Goal: Find contact information: Find contact information

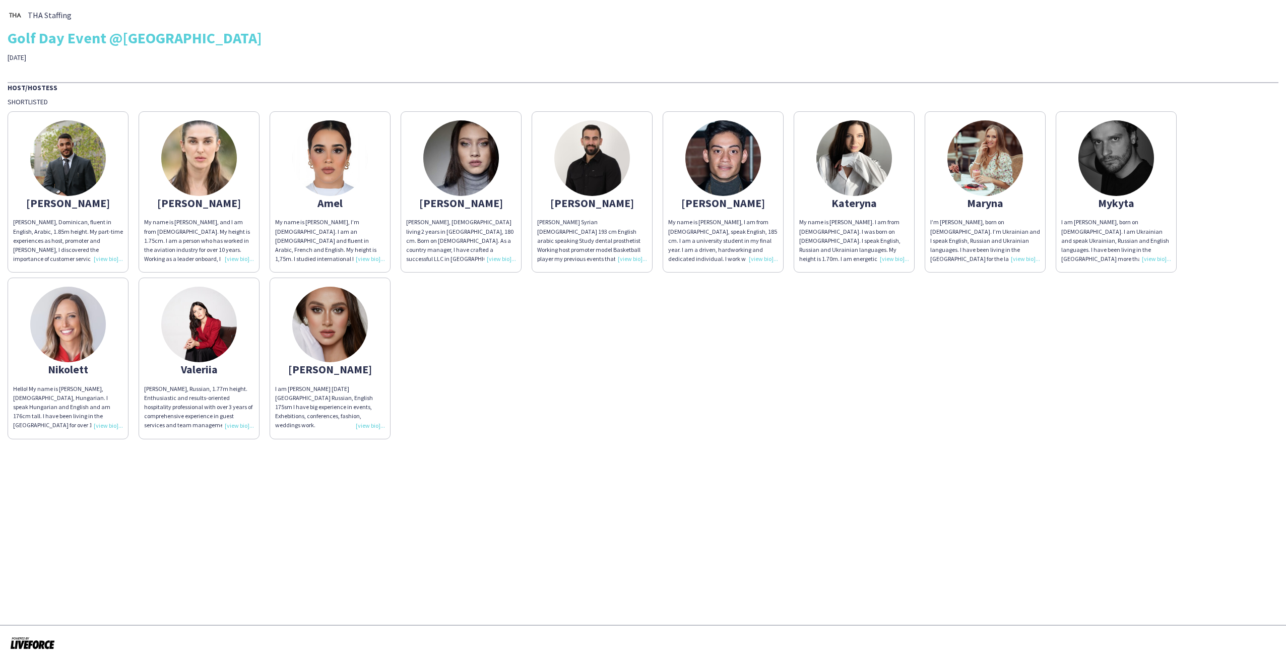
click at [857, 169] on img at bounding box center [854, 158] width 76 height 76
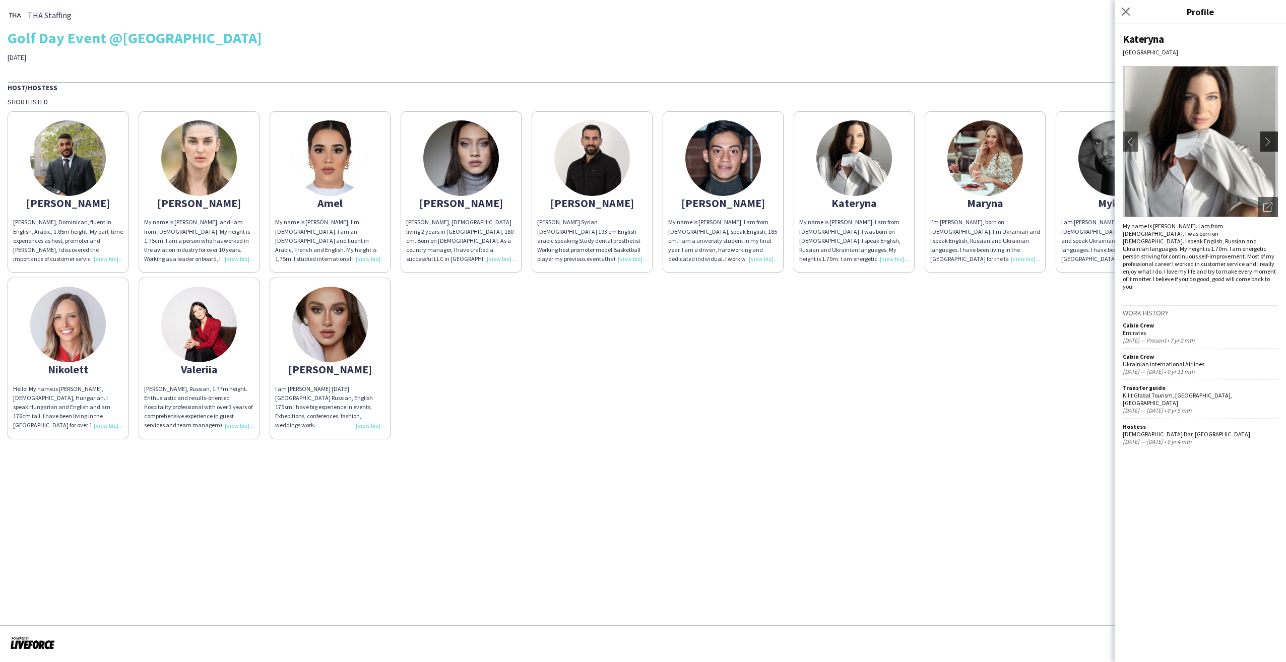
click at [1274, 139] on app-icon "chevron-right" at bounding box center [1271, 141] width 14 height 9
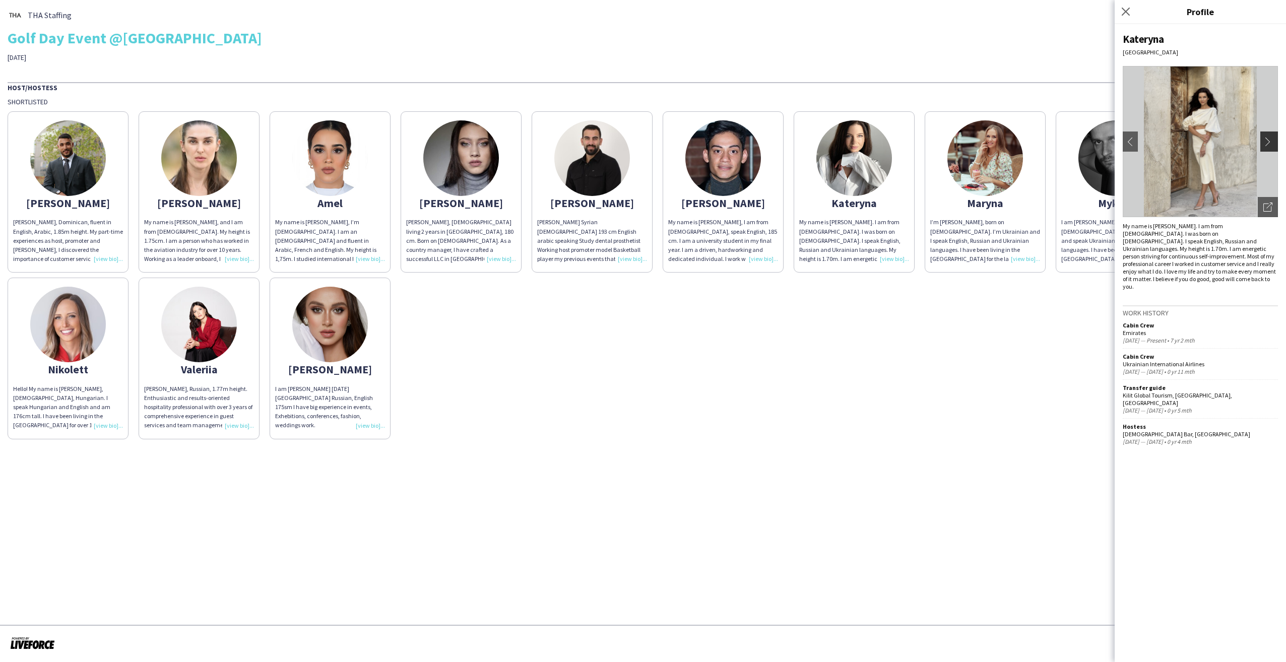
click at [1274, 139] on app-icon "chevron-right" at bounding box center [1271, 141] width 14 height 9
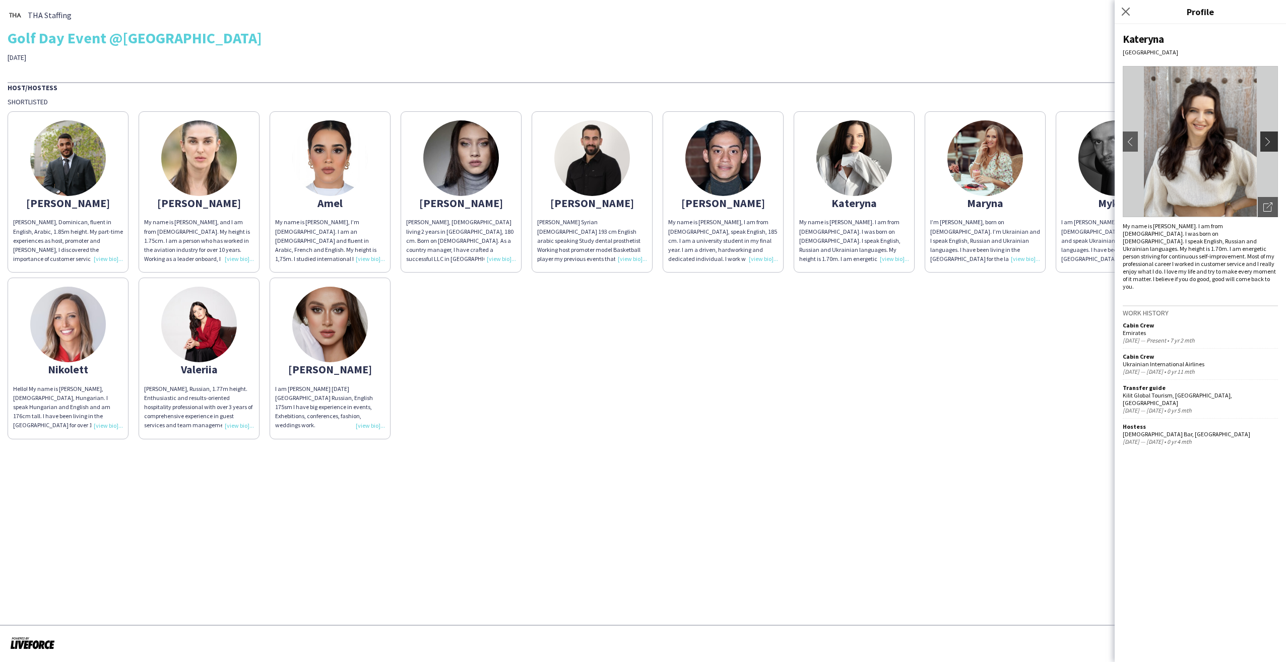
click at [1265, 141] on app-icon "chevron-right" at bounding box center [1271, 141] width 14 height 9
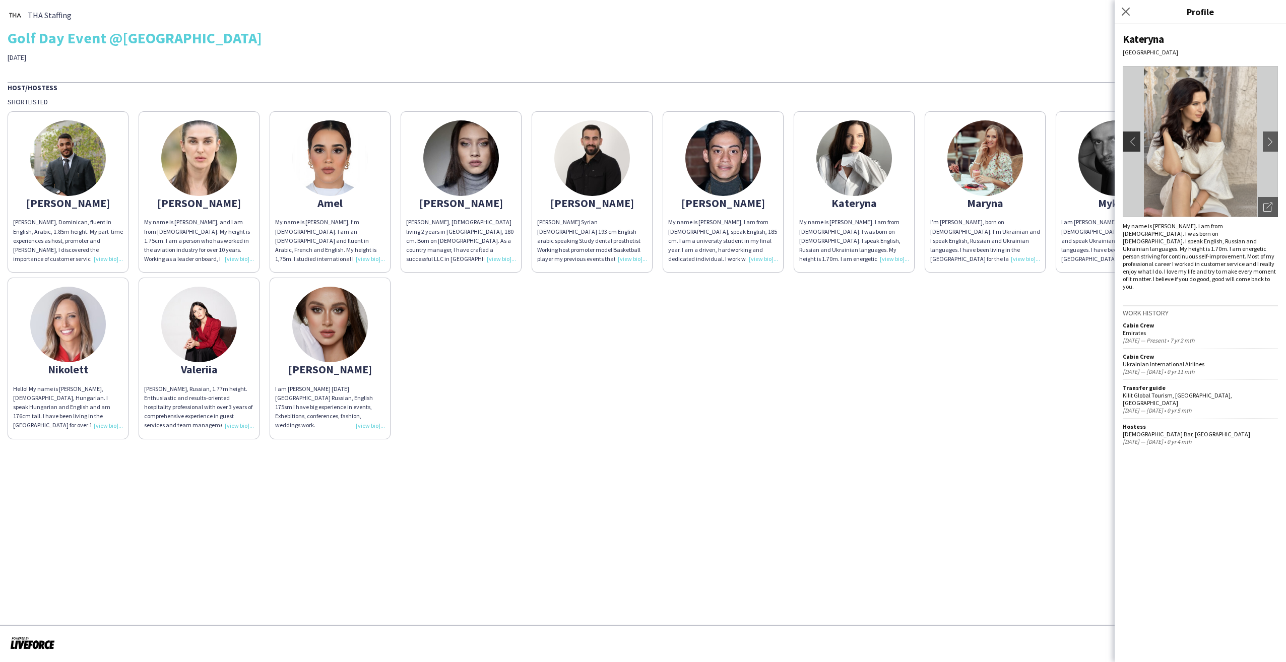
click at [1137, 138] on app-icon "chevron-left" at bounding box center [1130, 141] width 14 height 9
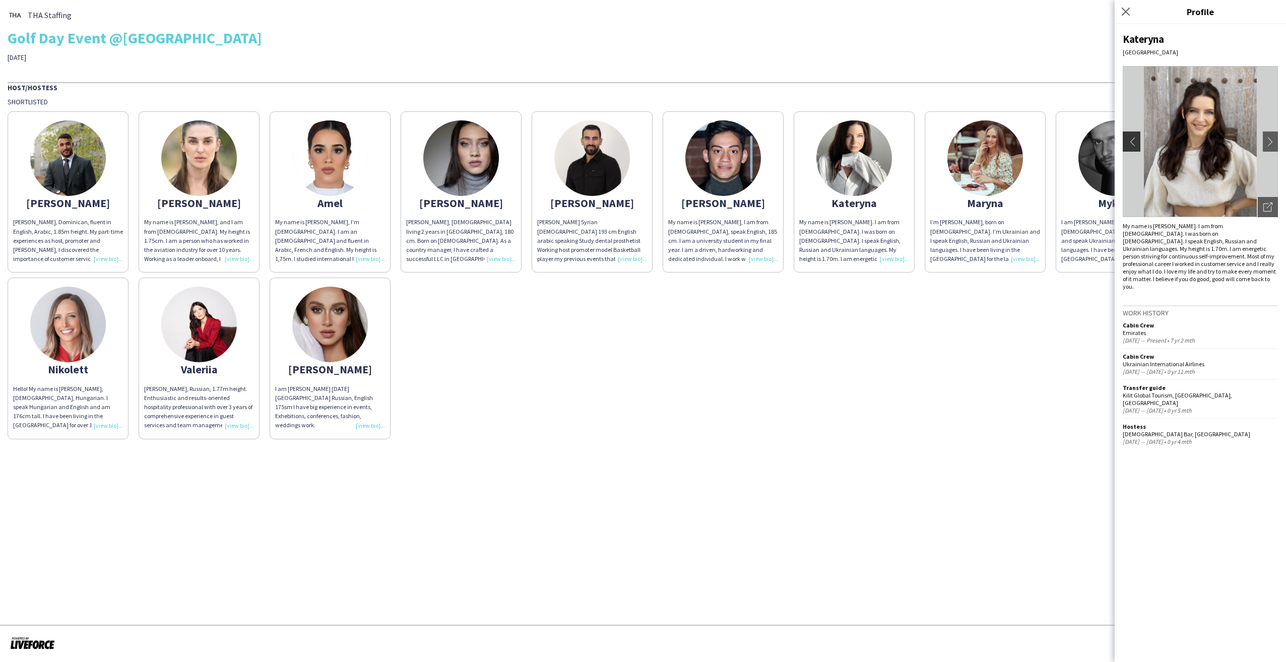
click at [1137, 138] on app-icon "chevron-left" at bounding box center [1130, 141] width 14 height 9
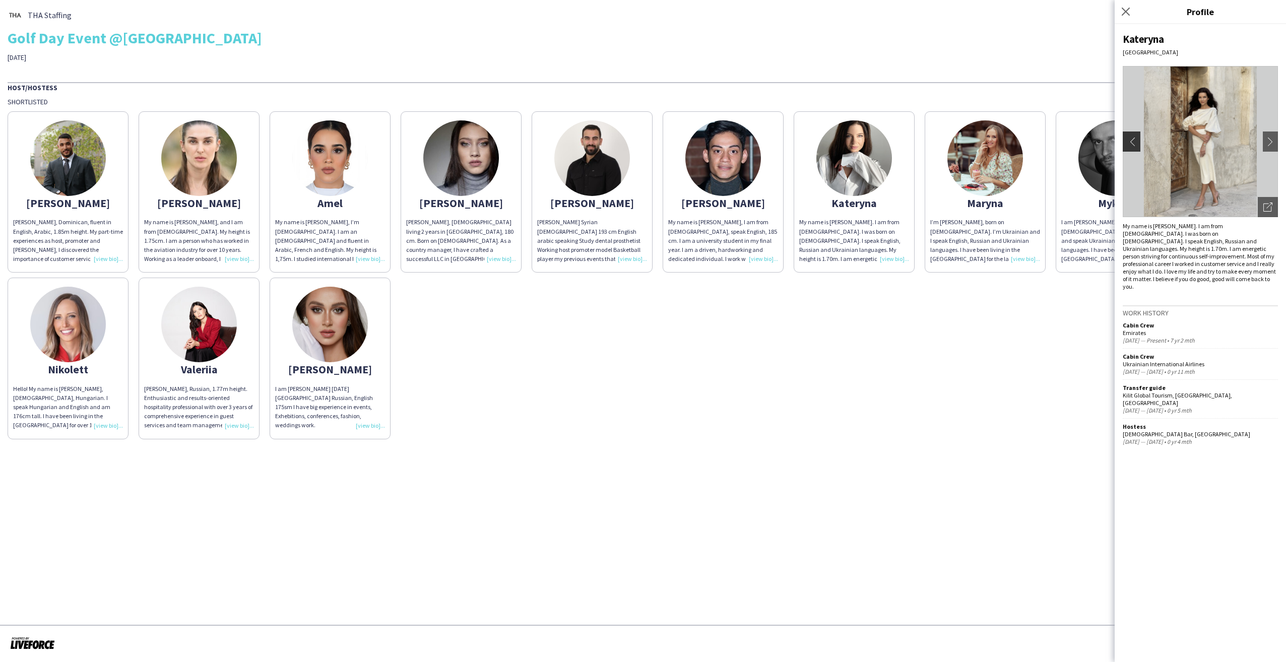
click at [1137, 138] on app-icon "chevron-left" at bounding box center [1130, 141] width 14 height 9
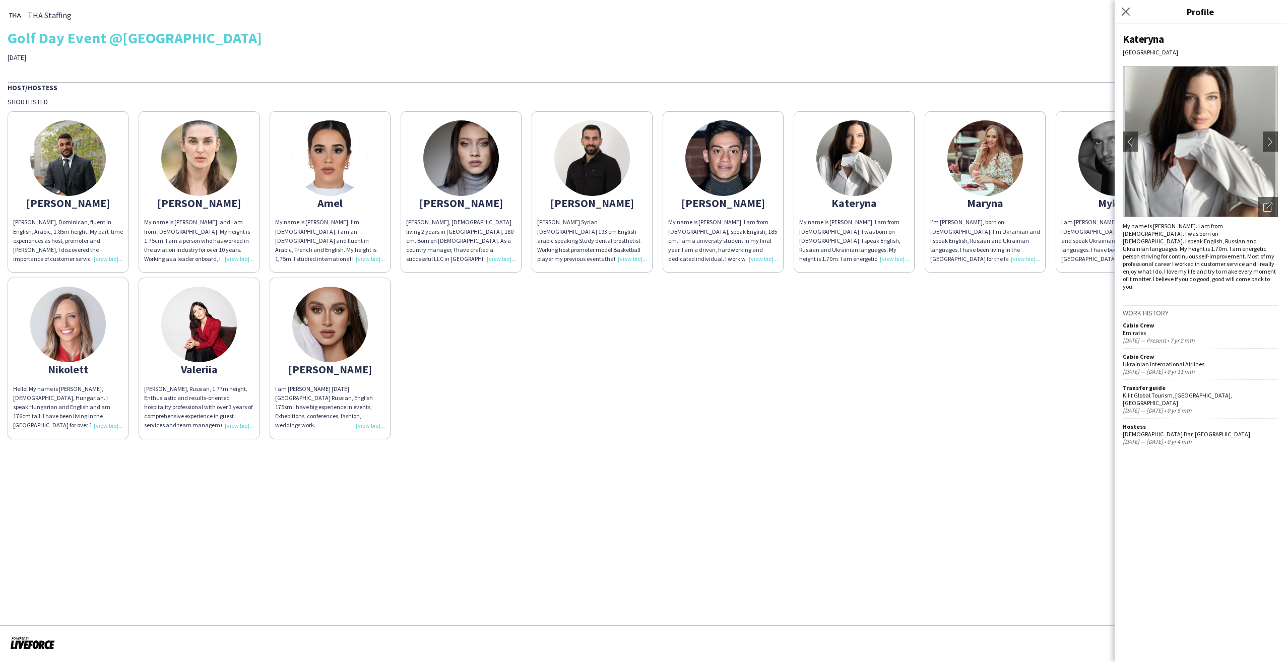
click at [1203, 158] on img at bounding box center [1200, 141] width 155 height 151
click at [1268, 207] on icon "Open photos pop-in" at bounding box center [1268, 207] width 9 height 9
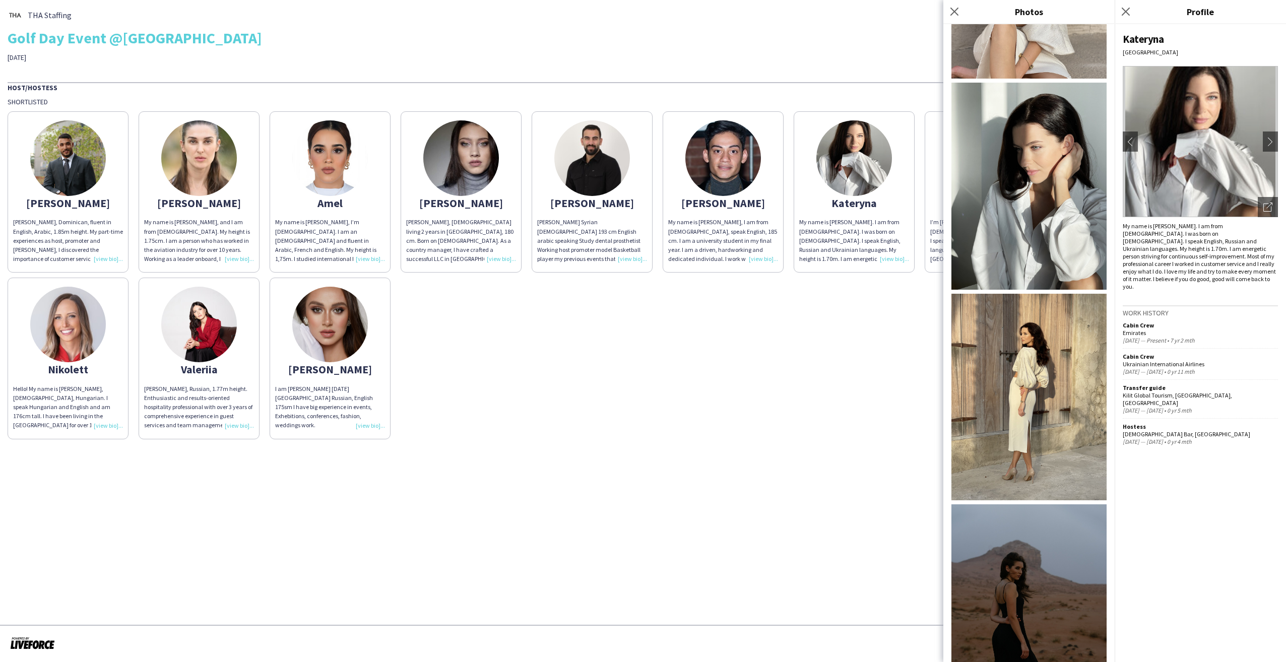
scroll to position [744, 0]
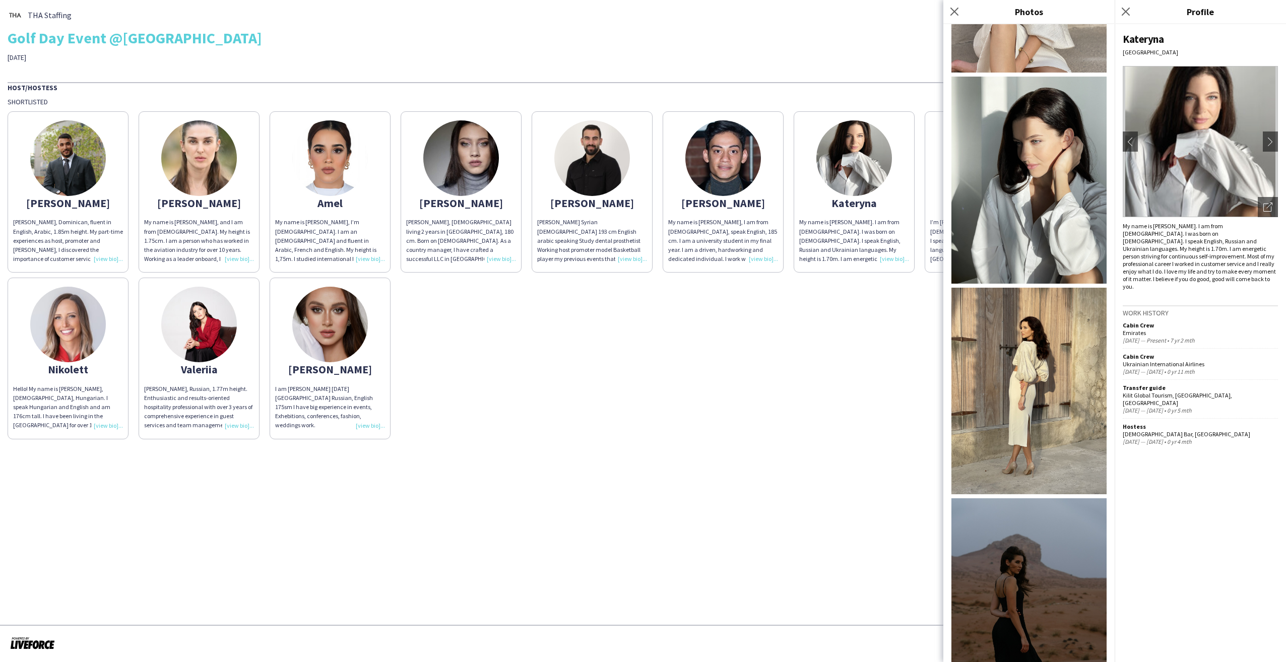
click at [1047, 328] on img at bounding box center [1029, 391] width 155 height 207
click at [1035, 138] on img at bounding box center [1029, 180] width 155 height 207
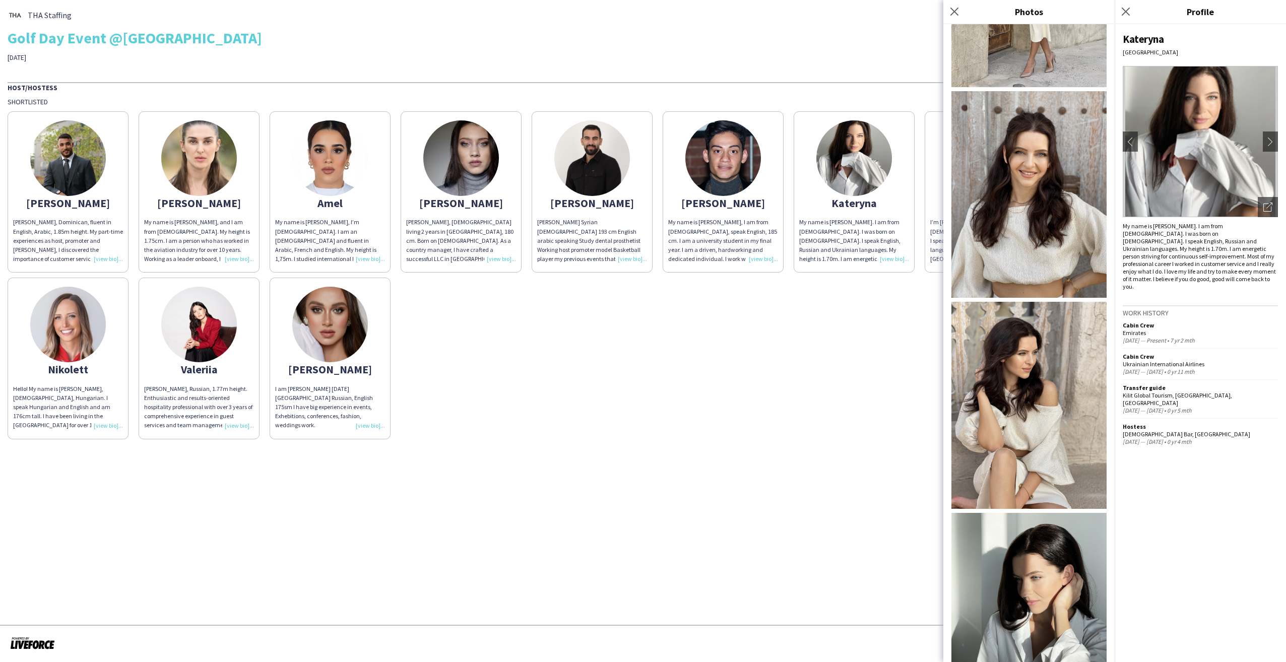
scroll to position [139, 0]
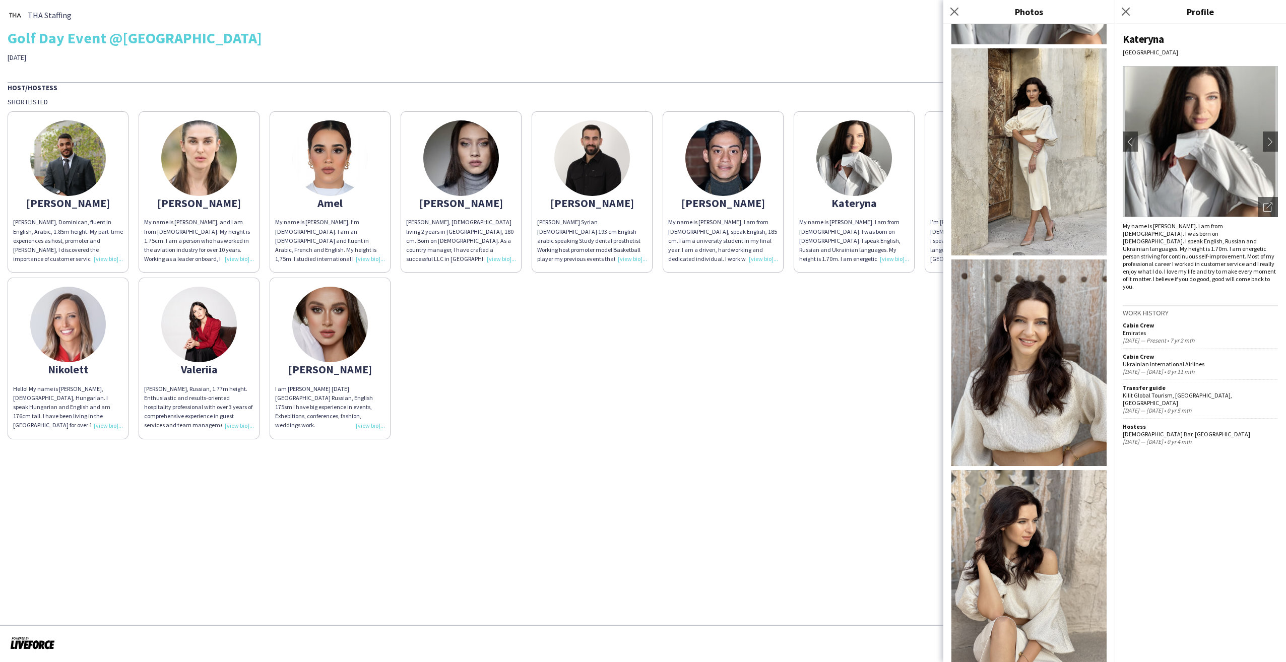
click at [1046, 312] on img at bounding box center [1029, 363] width 155 height 207
click at [1123, 8] on icon "Close pop-in" at bounding box center [1126, 12] width 8 height 8
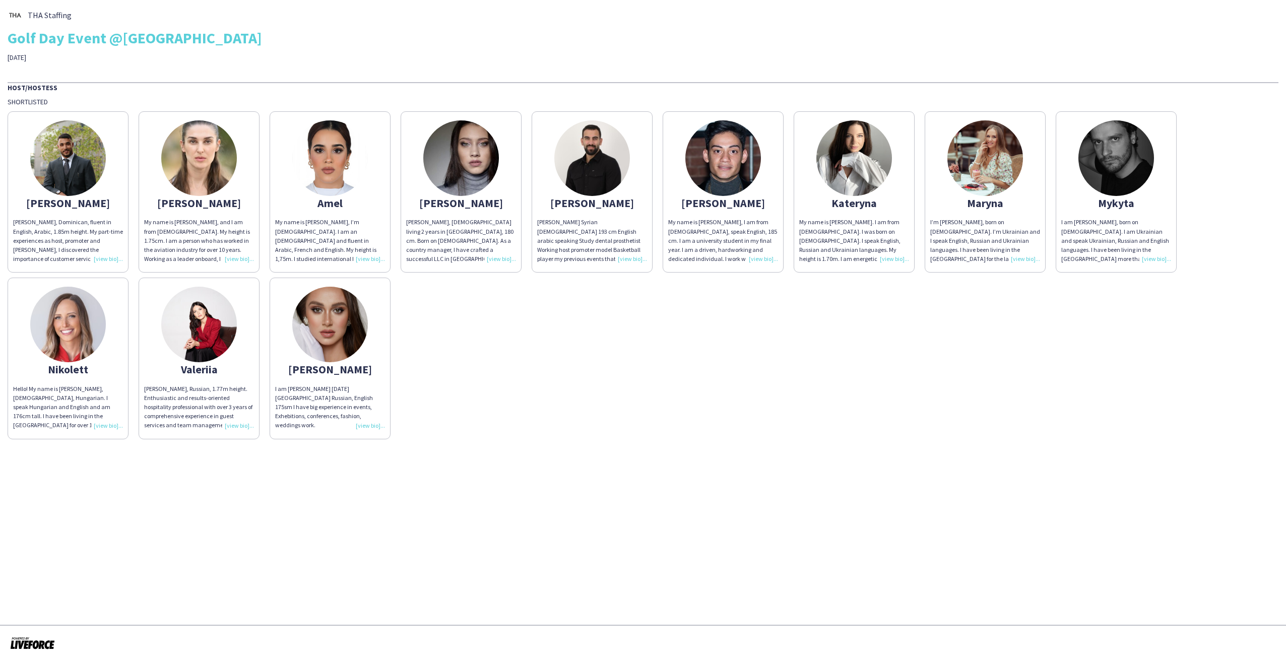
click at [329, 341] on img at bounding box center [330, 325] width 76 height 76
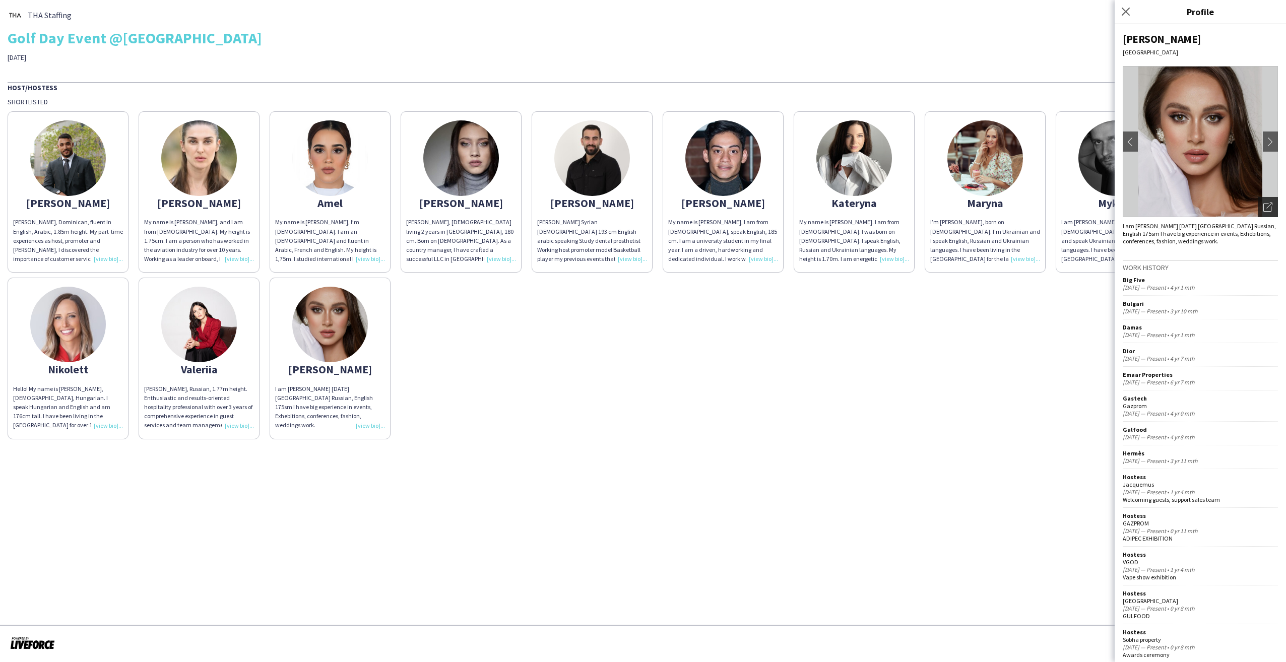
click at [1264, 209] on icon "Open photos pop-in" at bounding box center [1268, 207] width 9 height 9
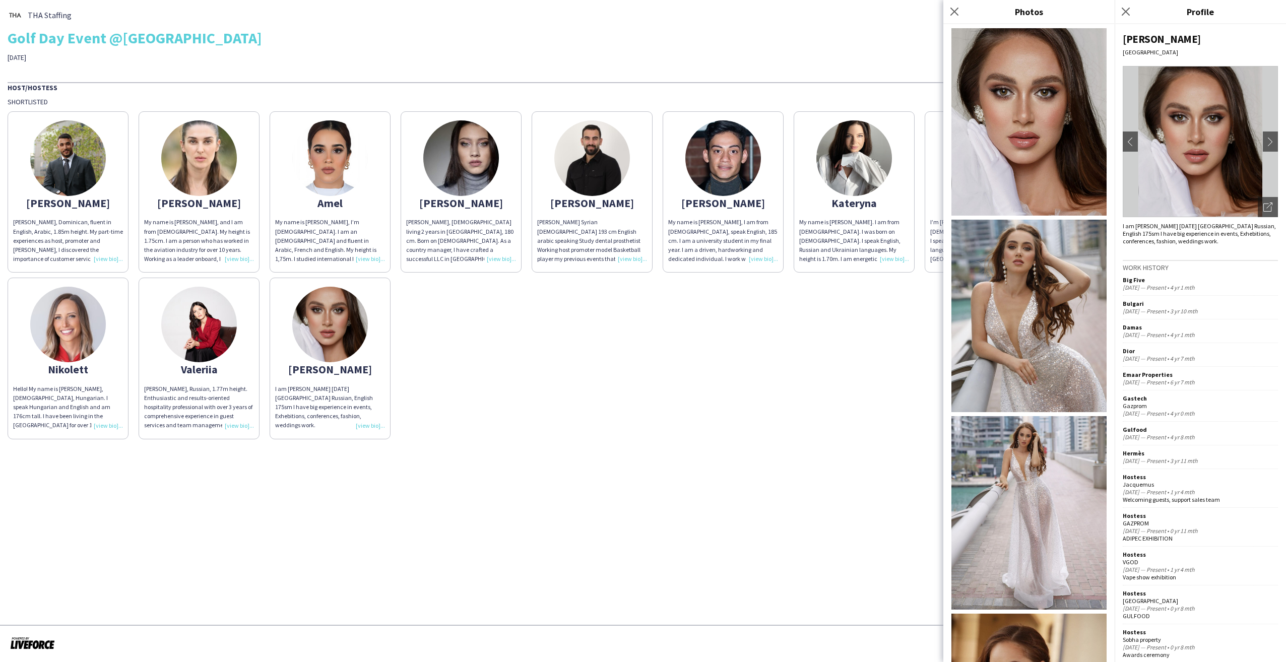
click at [1041, 301] on img at bounding box center [1029, 316] width 155 height 193
click at [1035, 144] on img at bounding box center [1029, 121] width 155 height 187
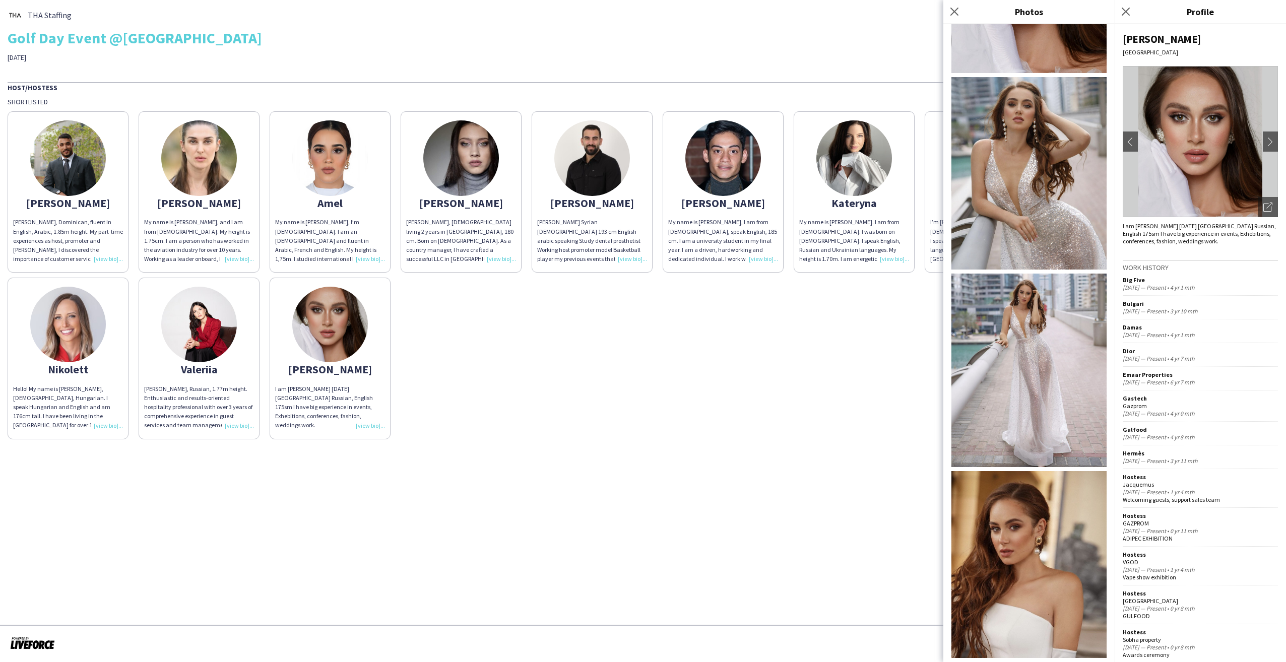
scroll to position [151, 0]
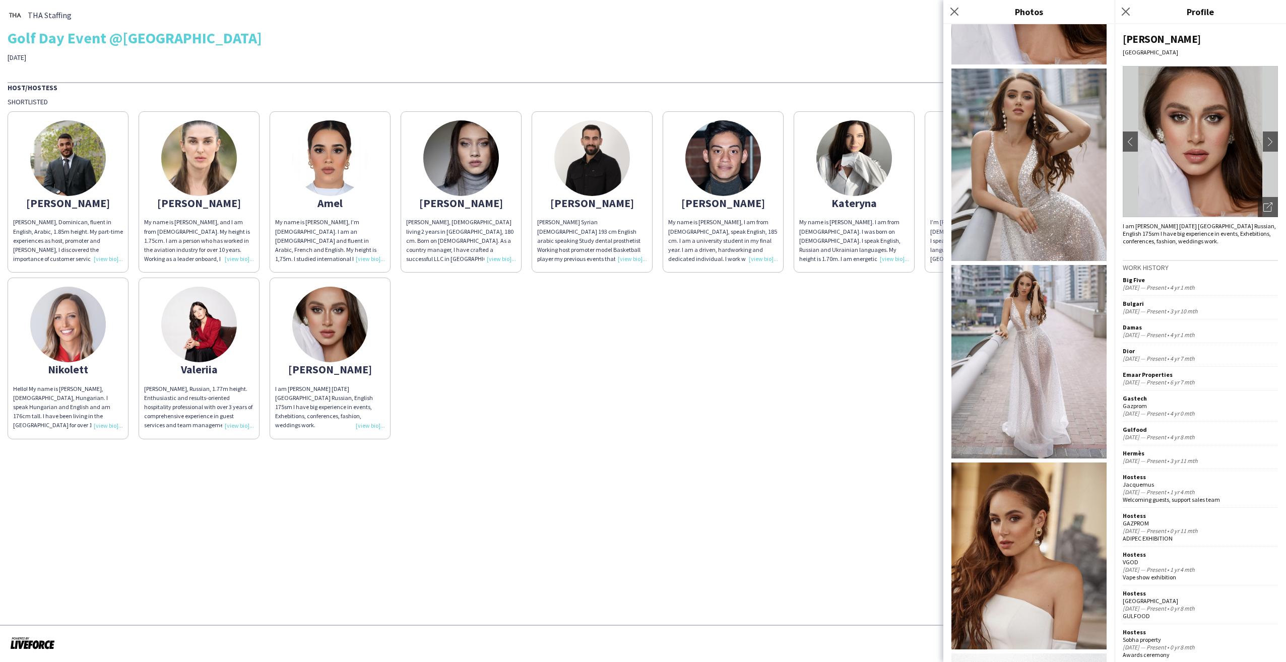
click at [1027, 342] on img at bounding box center [1029, 361] width 155 height 193
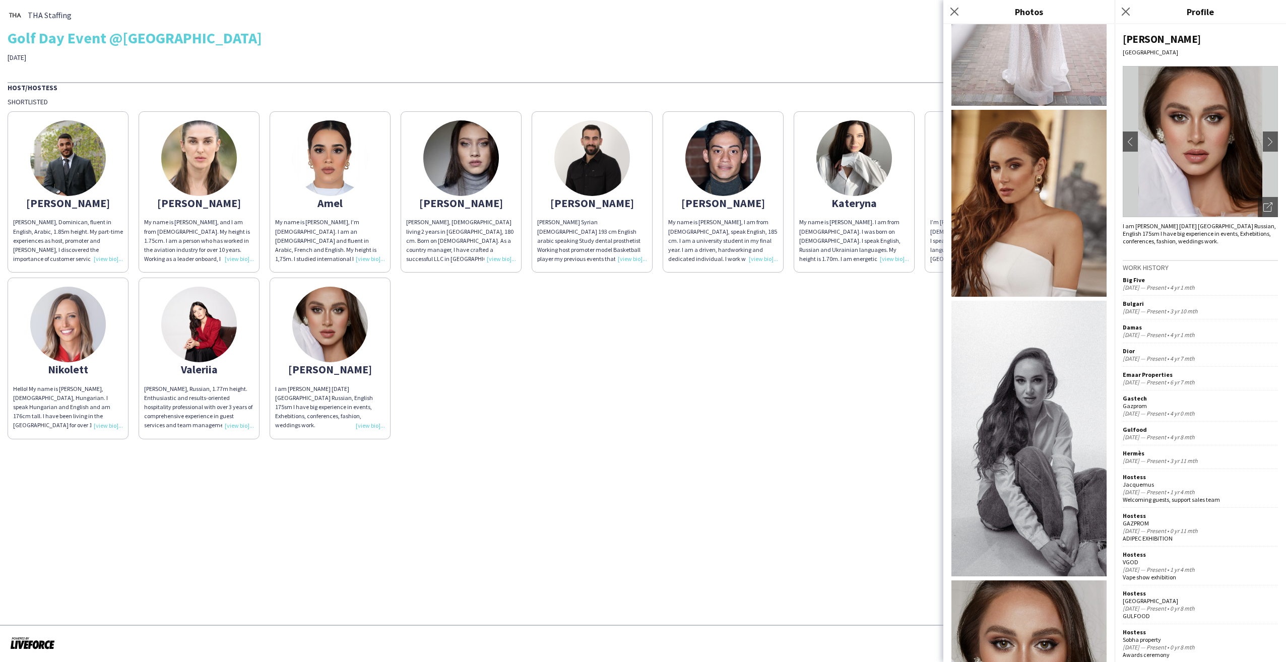
scroll to position [550, 0]
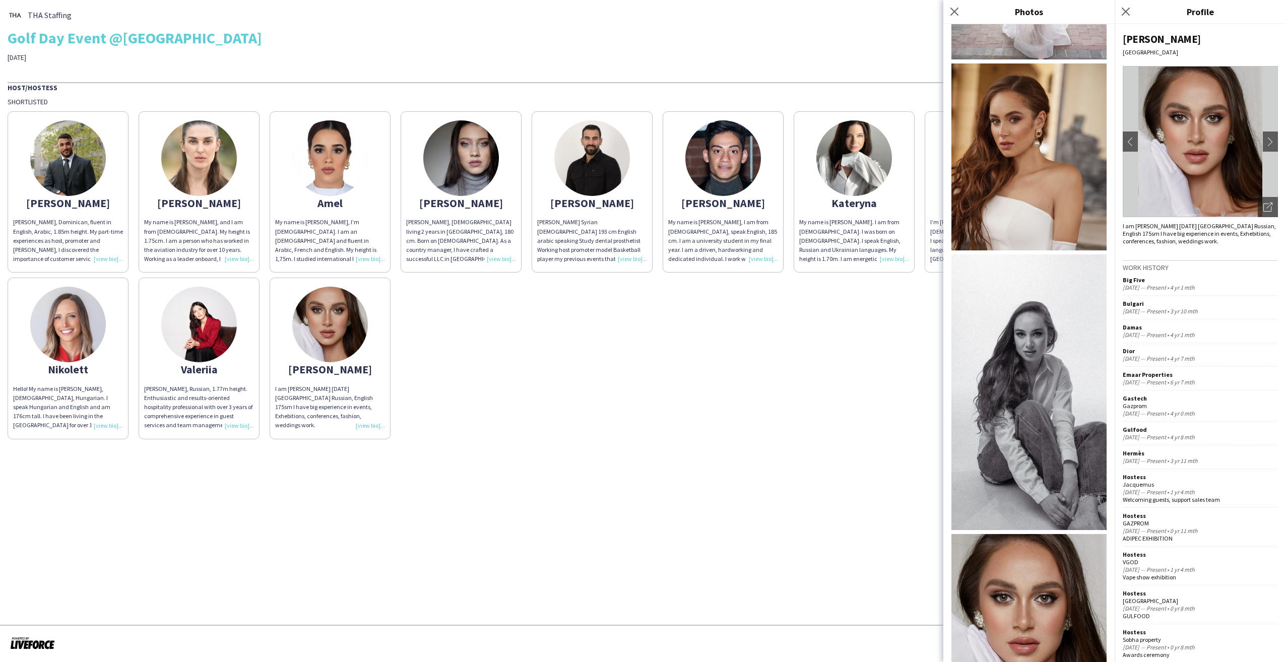
click at [1043, 355] on img at bounding box center [1029, 393] width 155 height 276
click at [1027, 141] on img at bounding box center [1029, 157] width 155 height 187
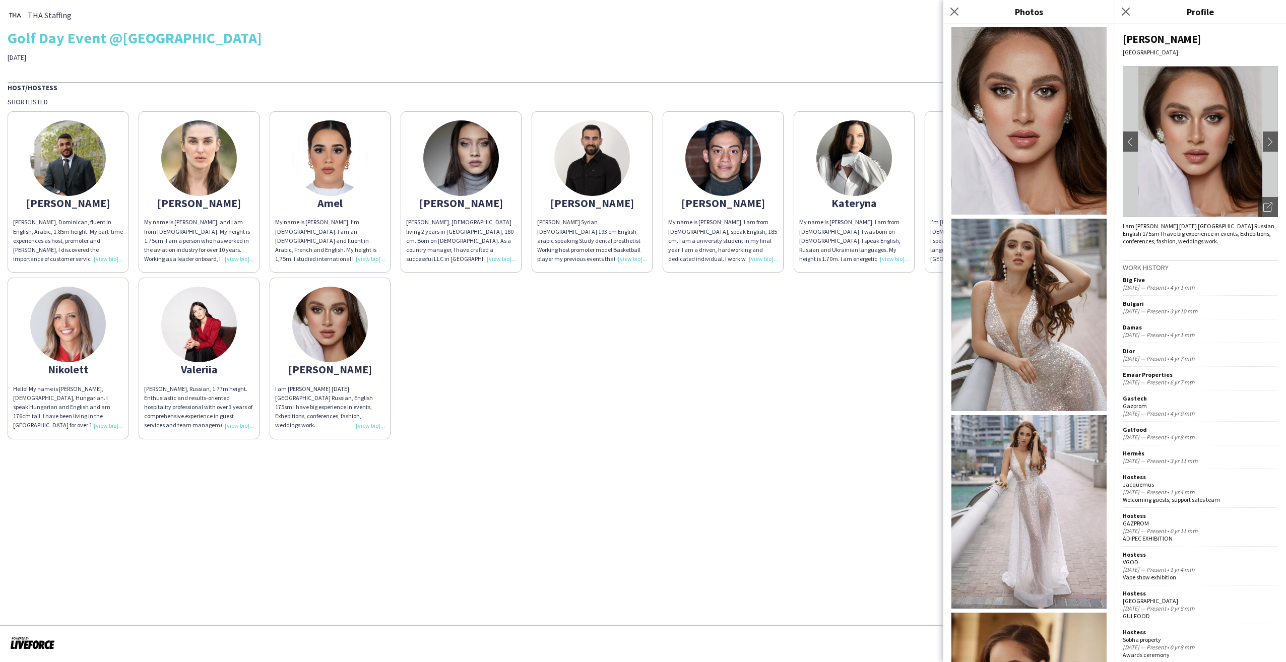
scroll to position [0, 0]
click at [953, 9] on icon "Close pop-in" at bounding box center [955, 12] width 10 height 10
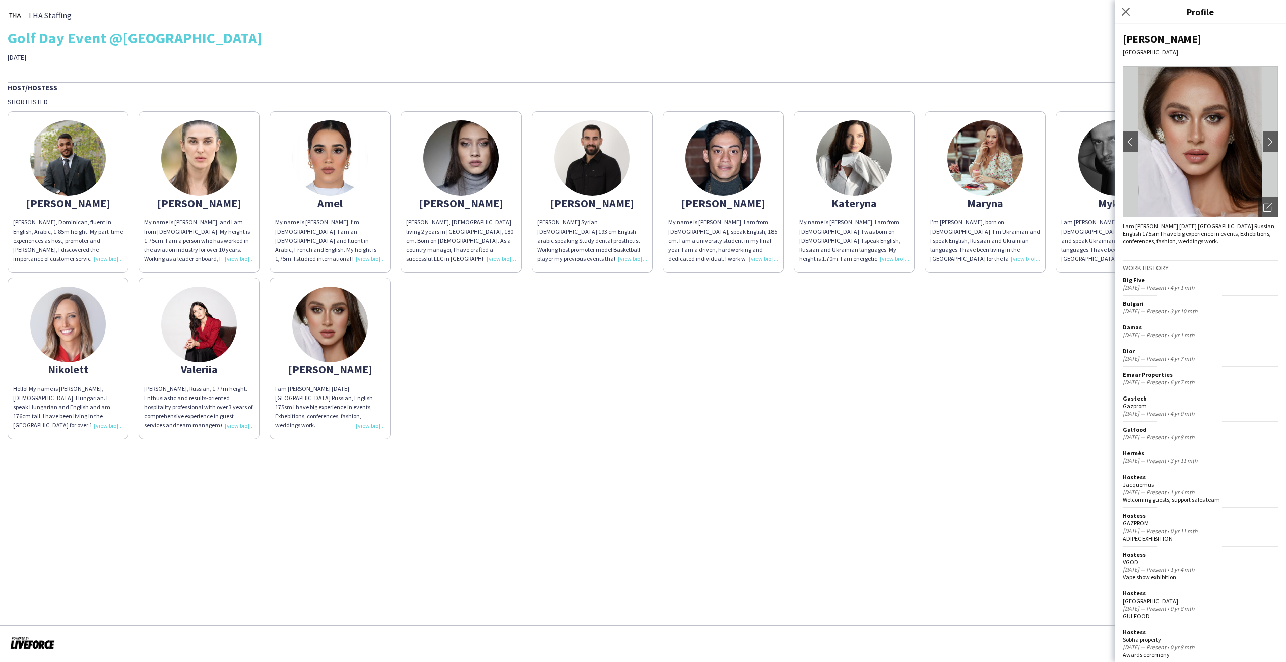
click at [201, 331] on img at bounding box center [199, 325] width 76 height 76
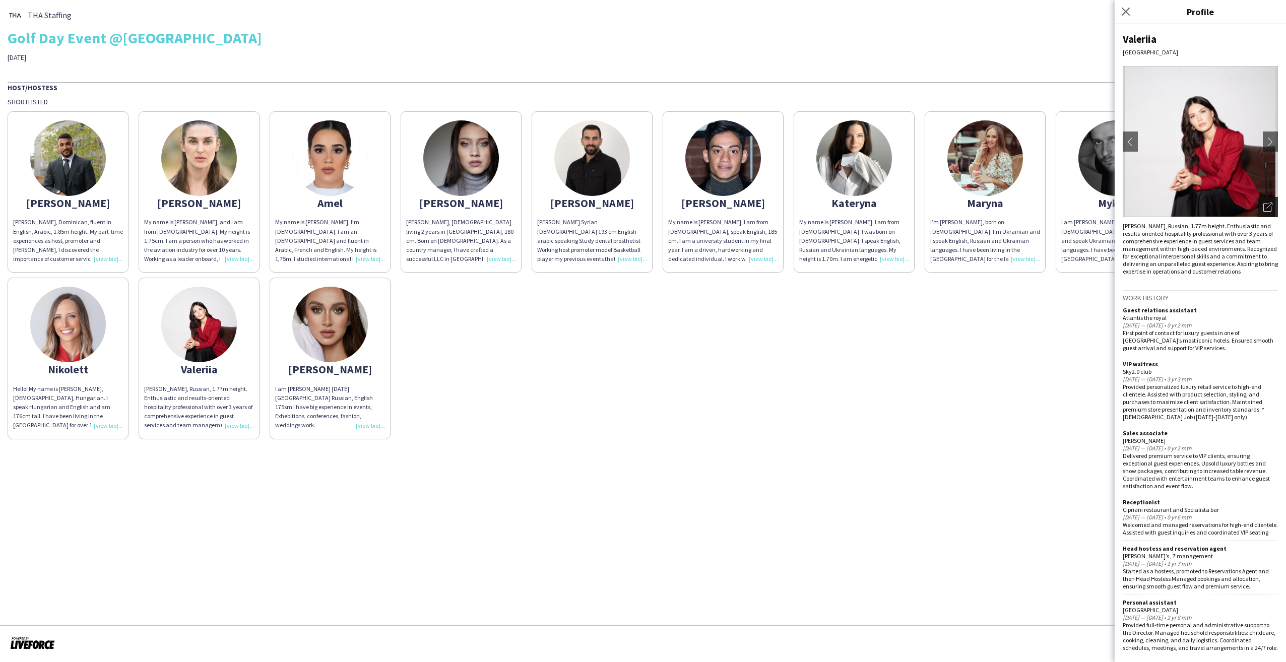
click at [1264, 205] on icon "Open photos pop-in" at bounding box center [1268, 207] width 9 height 9
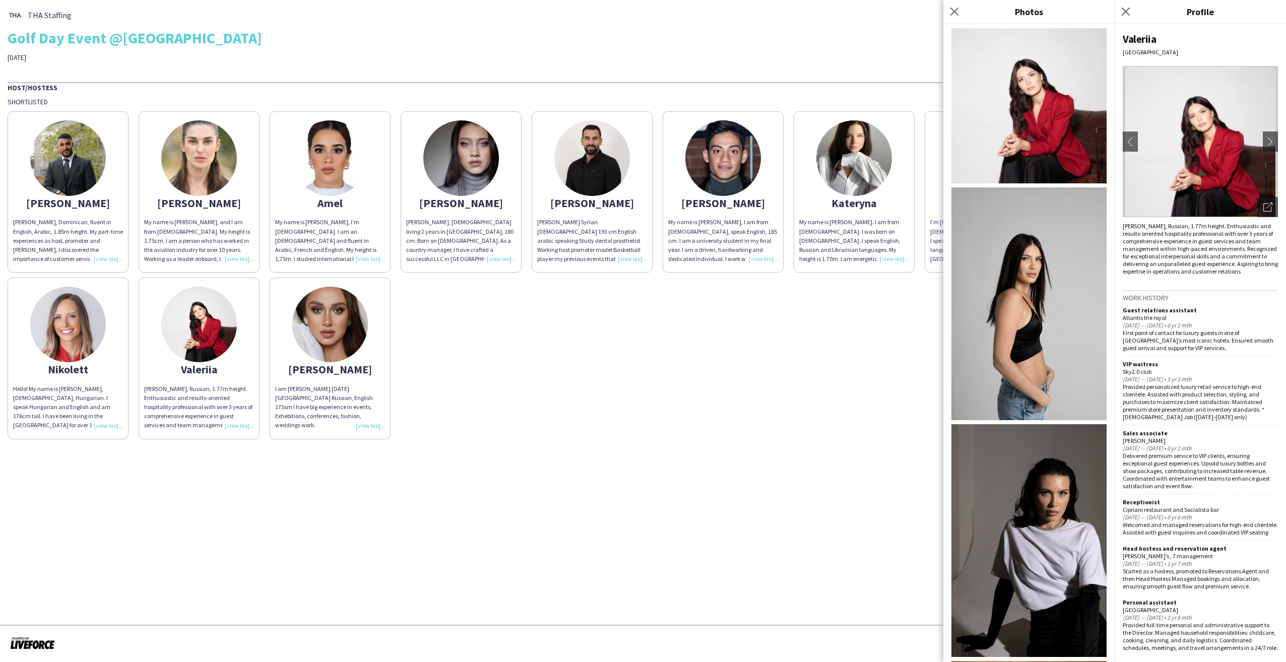
click at [1047, 327] on img at bounding box center [1029, 303] width 155 height 233
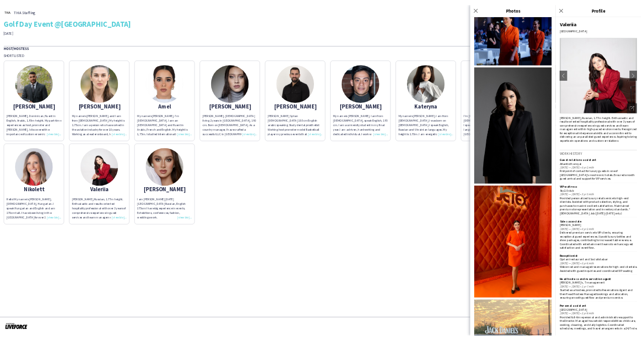
scroll to position [1109, 0]
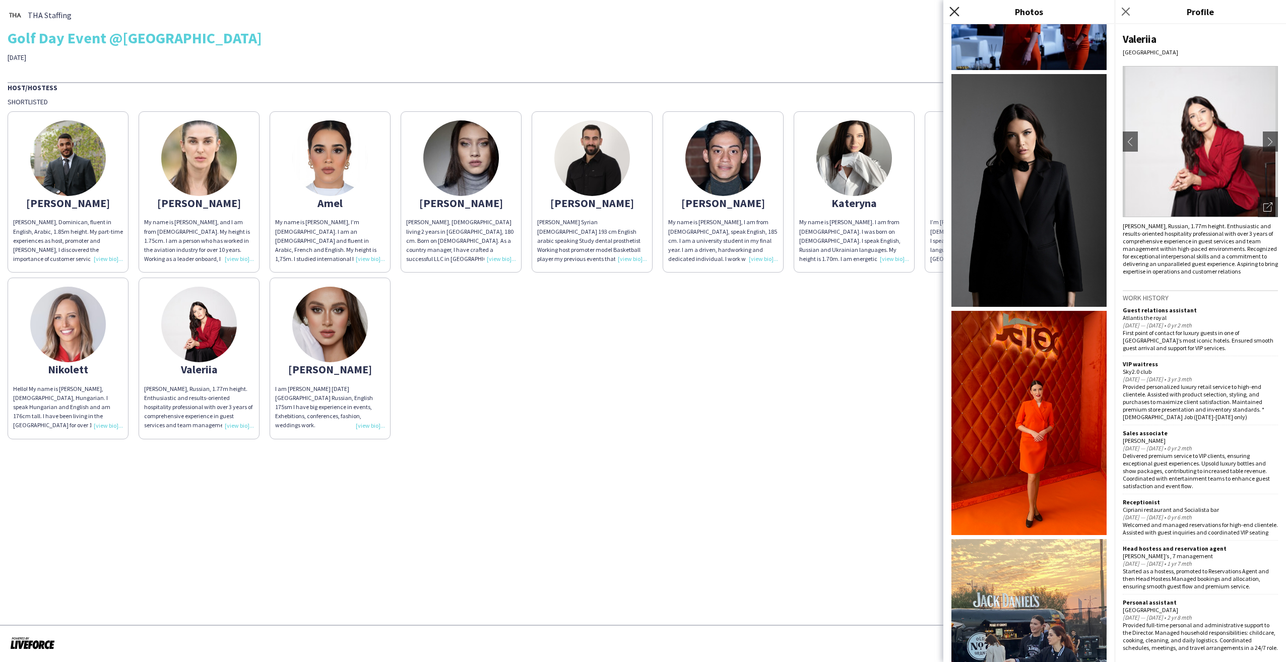
click at [952, 11] on icon "Close pop-in" at bounding box center [955, 12] width 10 height 10
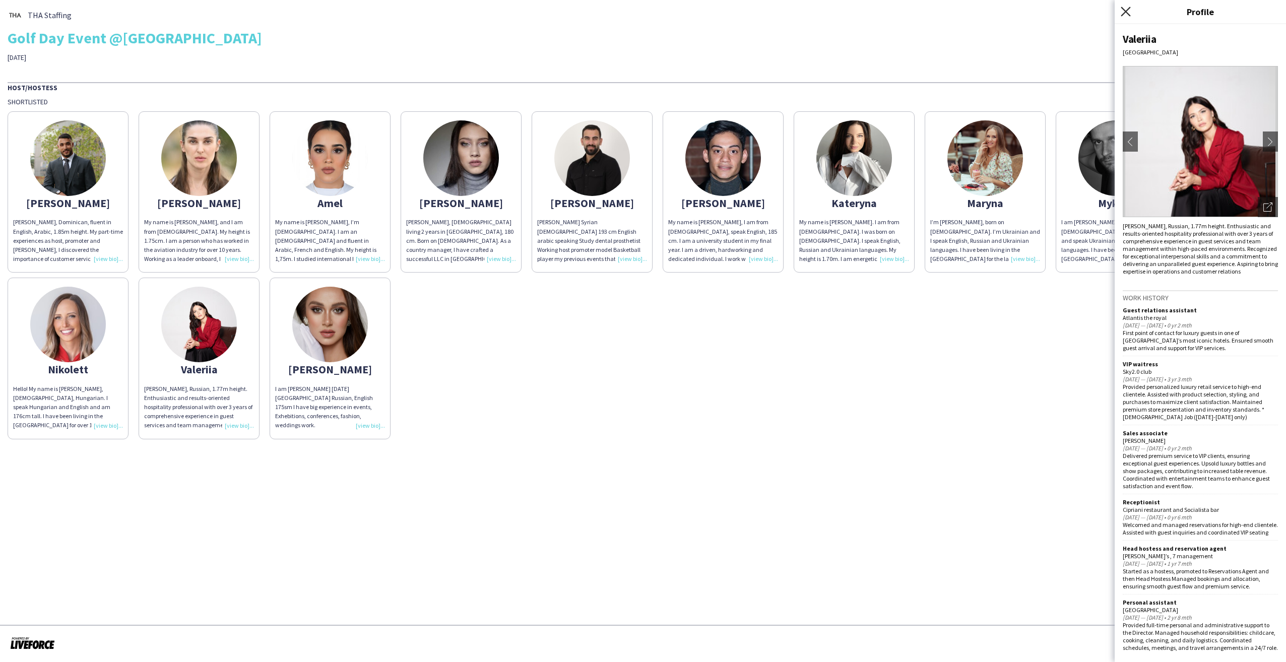
click at [1126, 9] on icon "Close pop-in" at bounding box center [1126, 12] width 10 height 10
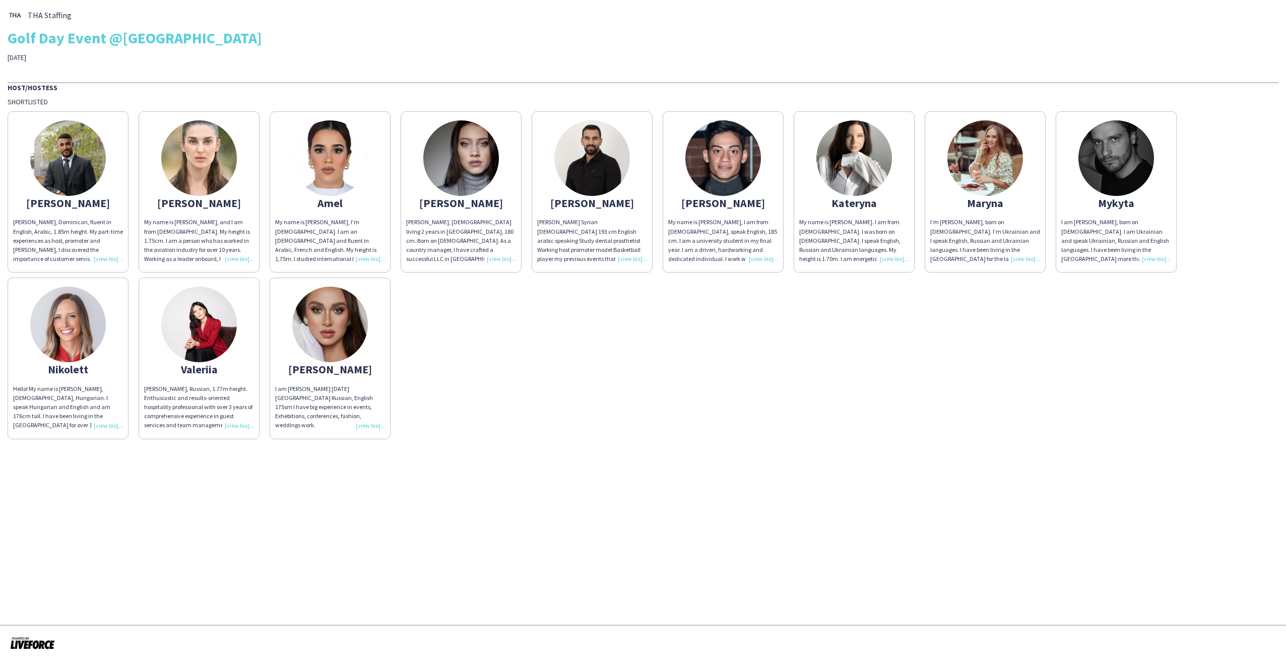
click at [75, 168] on img at bounding box center [68, 158] width 76 height 76
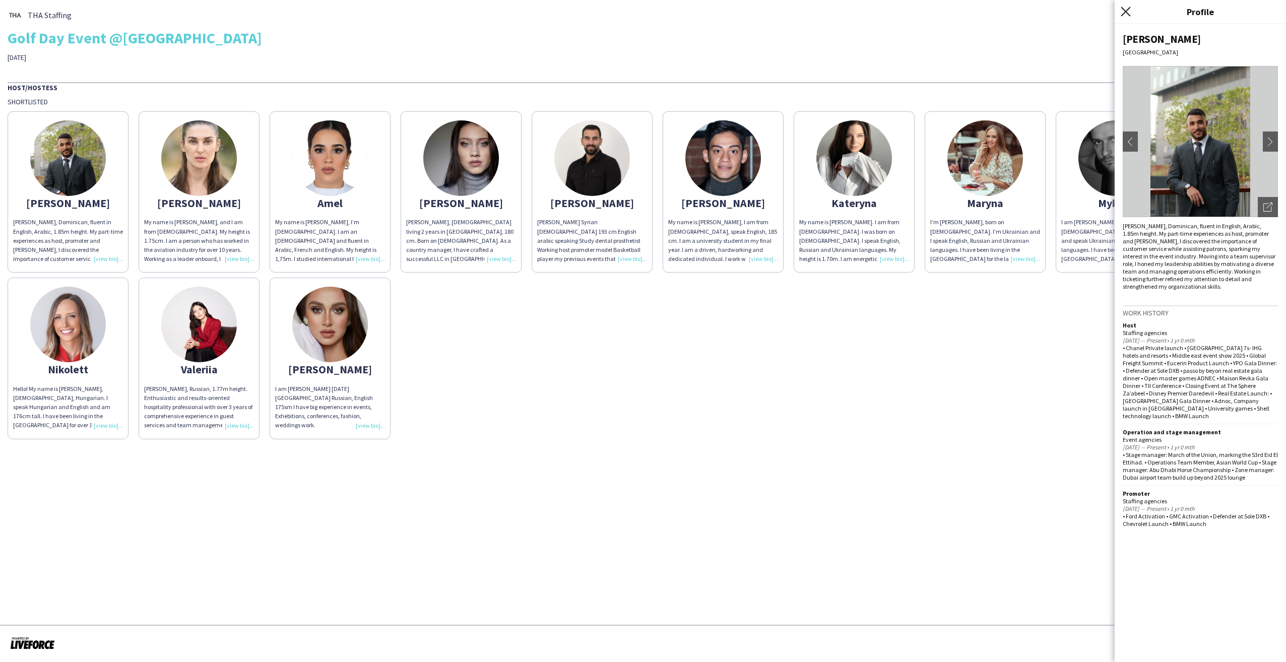
click at [1122, 10] on icon "Close pop-in" at bounding box center [1126, 12] width 10 height 10
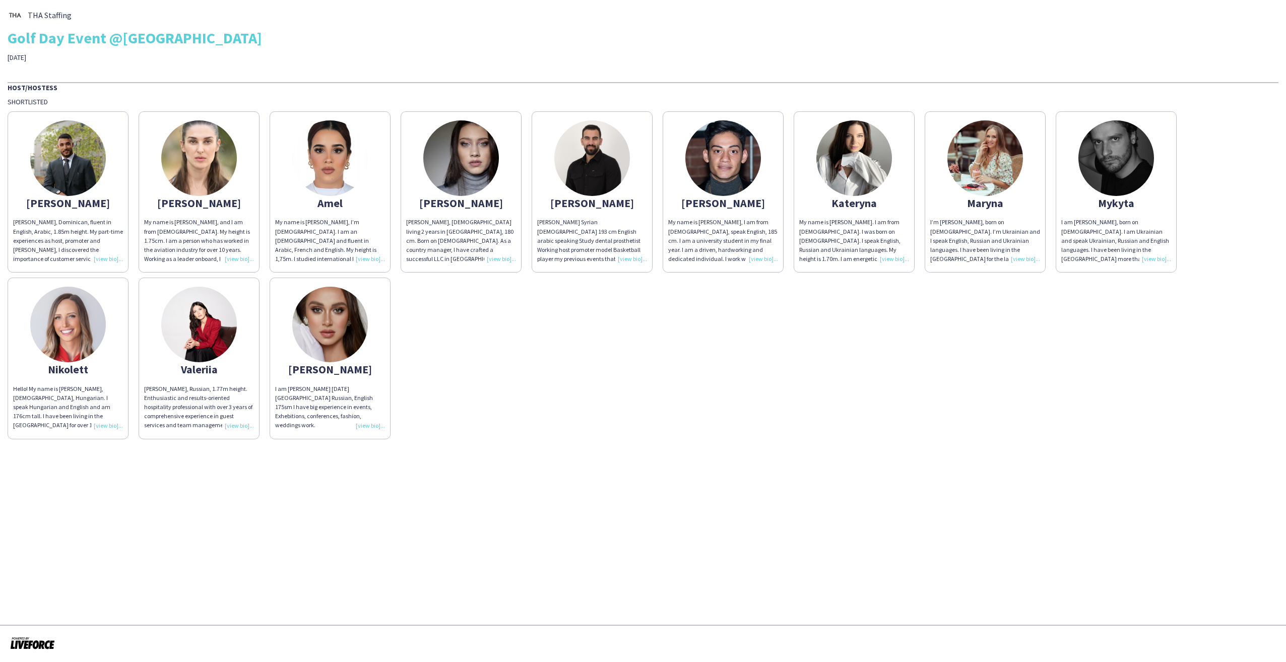
drag, startPoint x: 633, startPoint y: 202, endPoint x: 556, endPoint y: 203, distance: 76.1
click at [556, 203] on div "[PERSON_NAME]" at bounding box center [592, 203] width 110 height 9
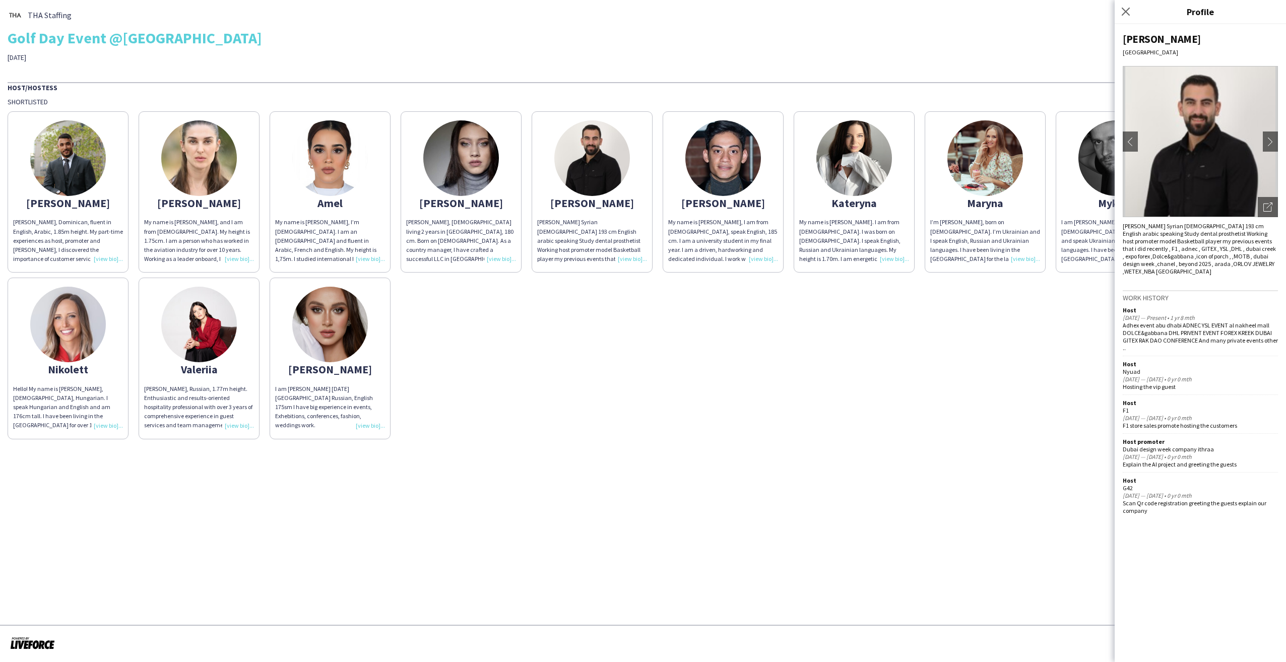
drag, startPoint x: 556, startPoint y: 203, endPoint x: 568, endPoint y: 202, distance: 11.6
copy div "[PERSON_NAME]"
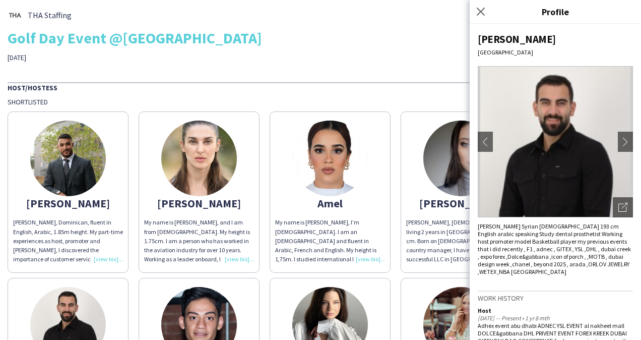
drag, startPoint x: 556, startPoint y: 43, endPoint x: 475, endPoint y: 42, distance: 81.7
click at [475, 42] on div "[PERSON_NAME] [GEOGRAPHIC_DATA] chevron-left chevron-right Open photos pop-in […" at bounding box center [555, 182] width 171 height 316
copy div "[PERSON_NAME]"
click at [482, 12] on icon "Close pop-in" at bounding box center [481, 12] width 10 height 10
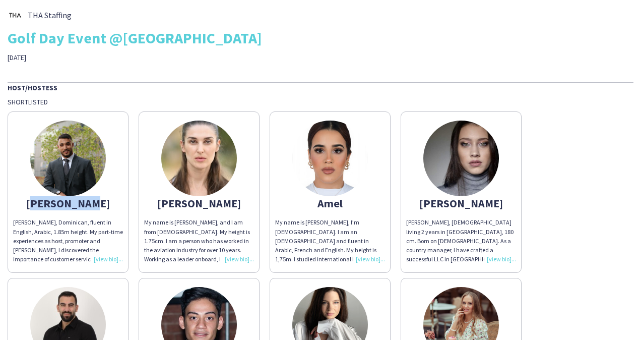
drag, startPoint x: 99, startPoint y: 202, endPoint x: 40, endPoint y: 203, distance: 58.5
click at [40, 203] on div "[PERSON_NAME]" at bounding box center [68, 203] width 110 height 9
drag, startPoint x: 40, startPoint y: 203, endPoint x: 46, endPoint y: 205, distance: 6.4
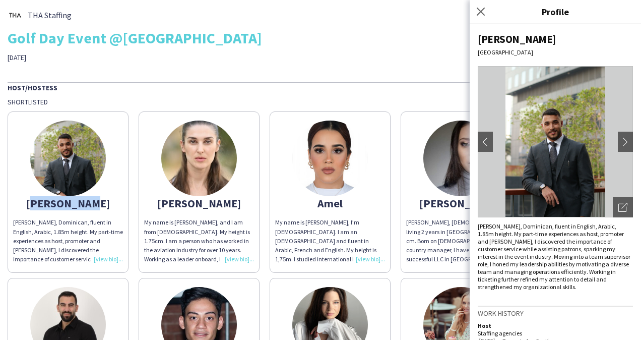
copy div "[PERSON_NAME]"
click at [482, 9] on icon "Close pop-in" at bounding box center [481, 12] width 10 height 10
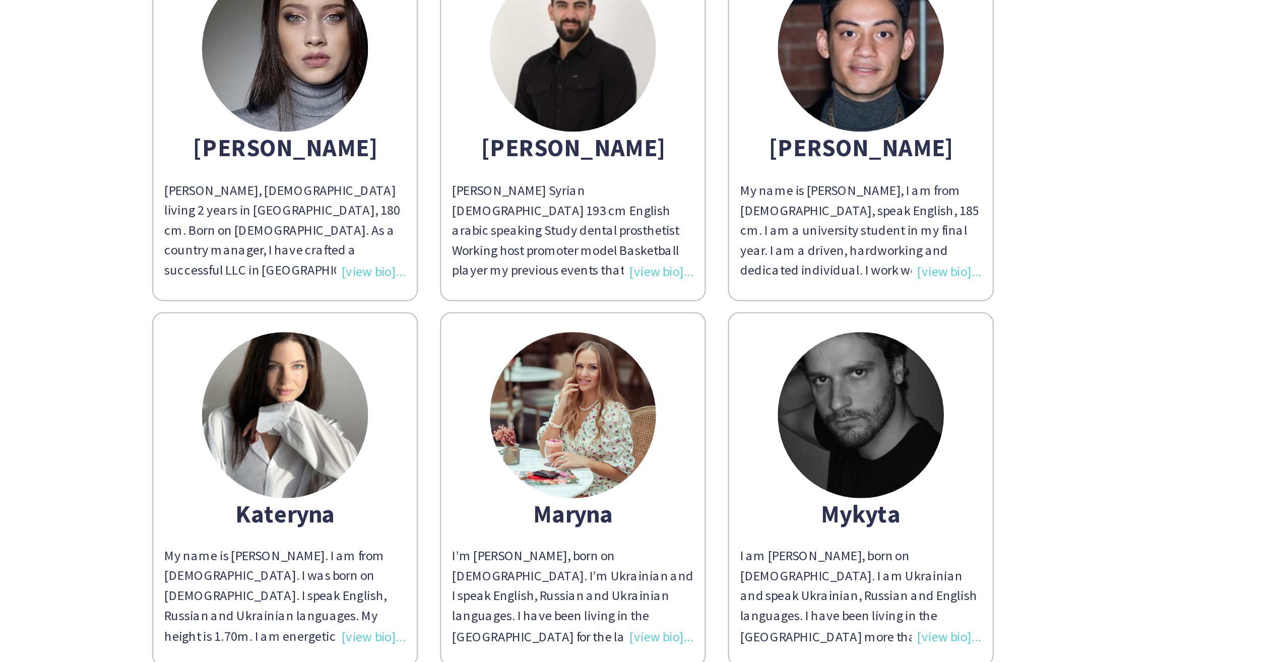
scroll to position [0, 0]
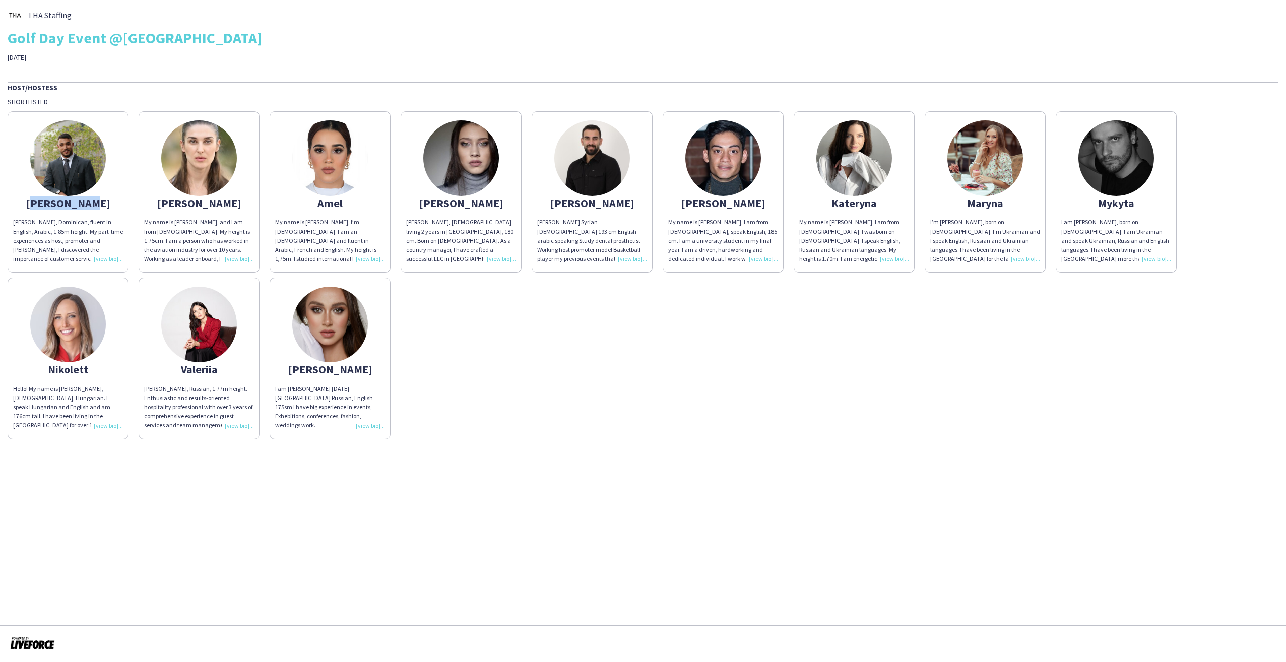
click at [337, 166] on img at bounding box center [330, 158] width 76 height 76
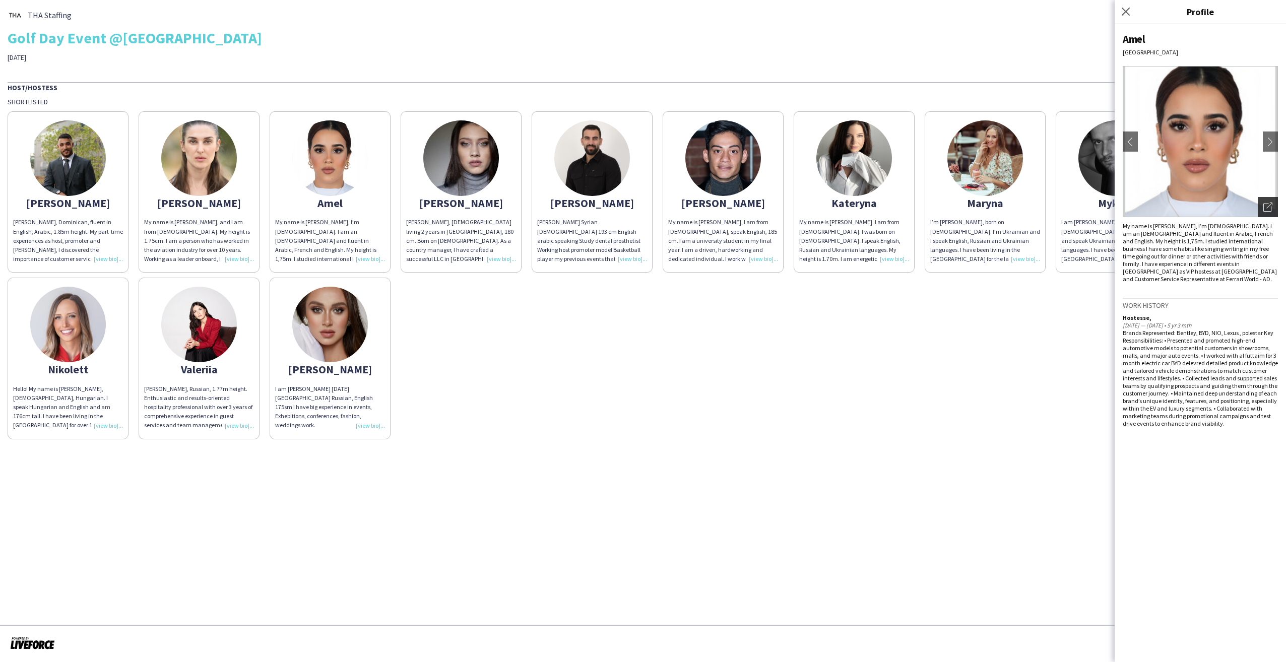
click at [1269, 208] on icon "Open photos pop-in" at bounding box center [1268, 207] width 9 height 9
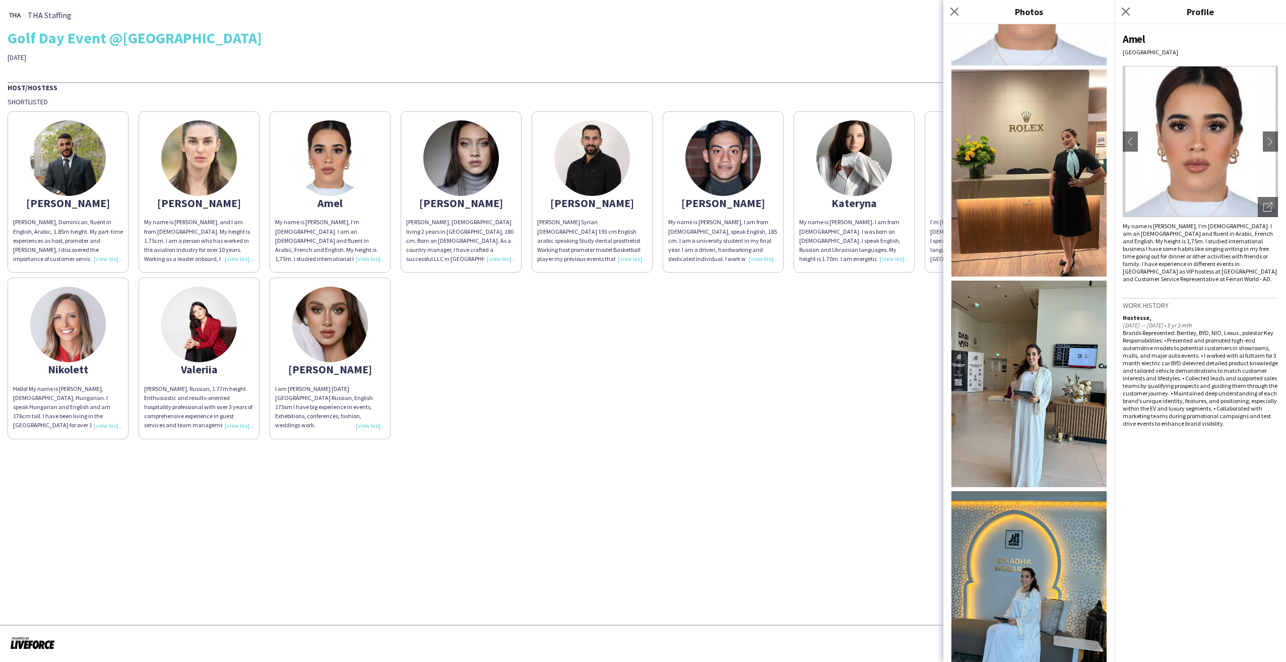
scroll to position [151, 0]
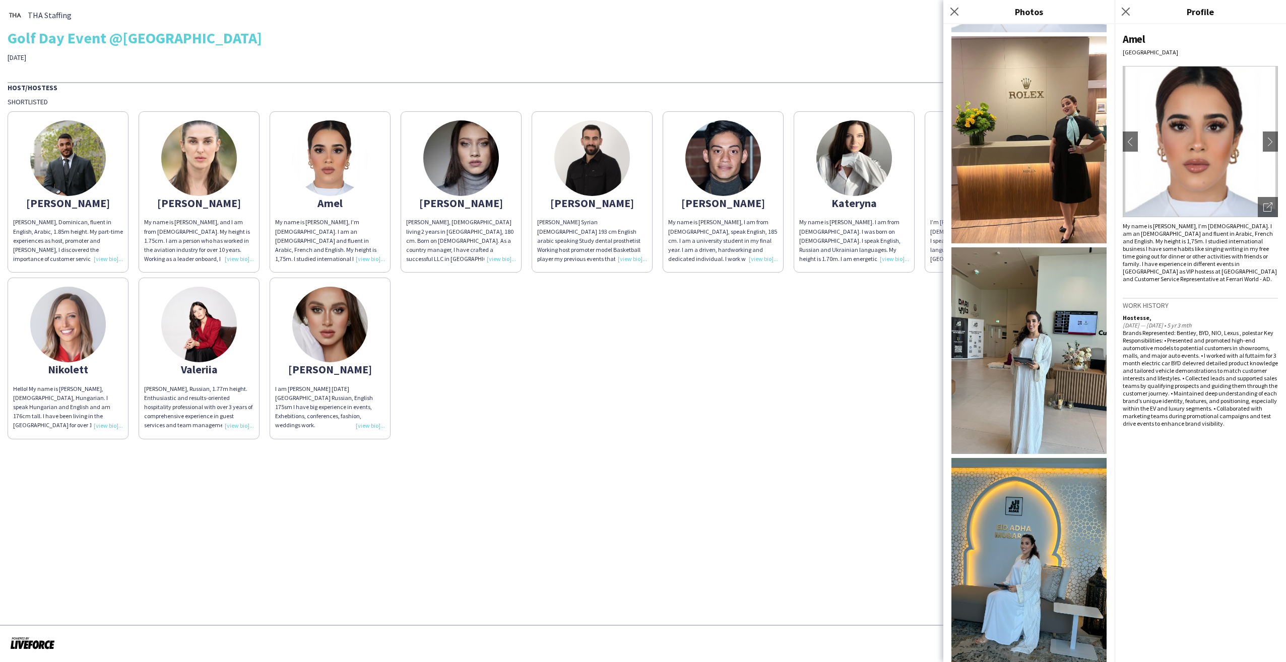
click at [1040, 365] on img at bounding box center [1029, 350] width 155 height 207
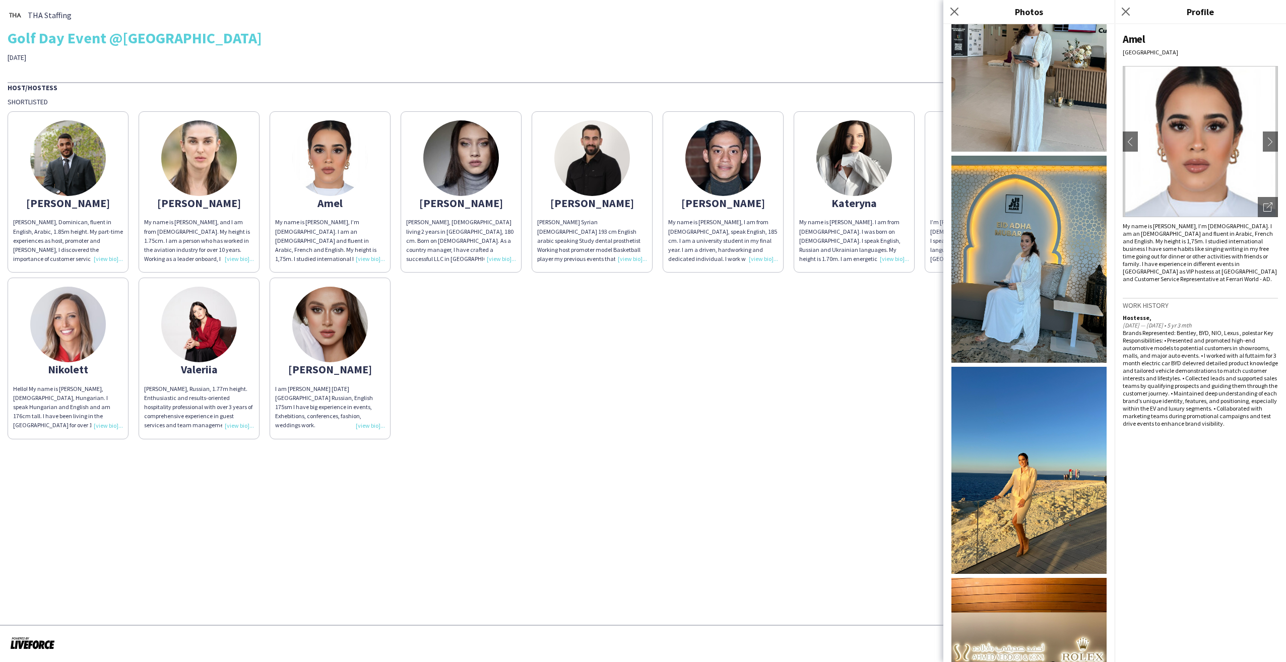
scroll to position [518, 0]
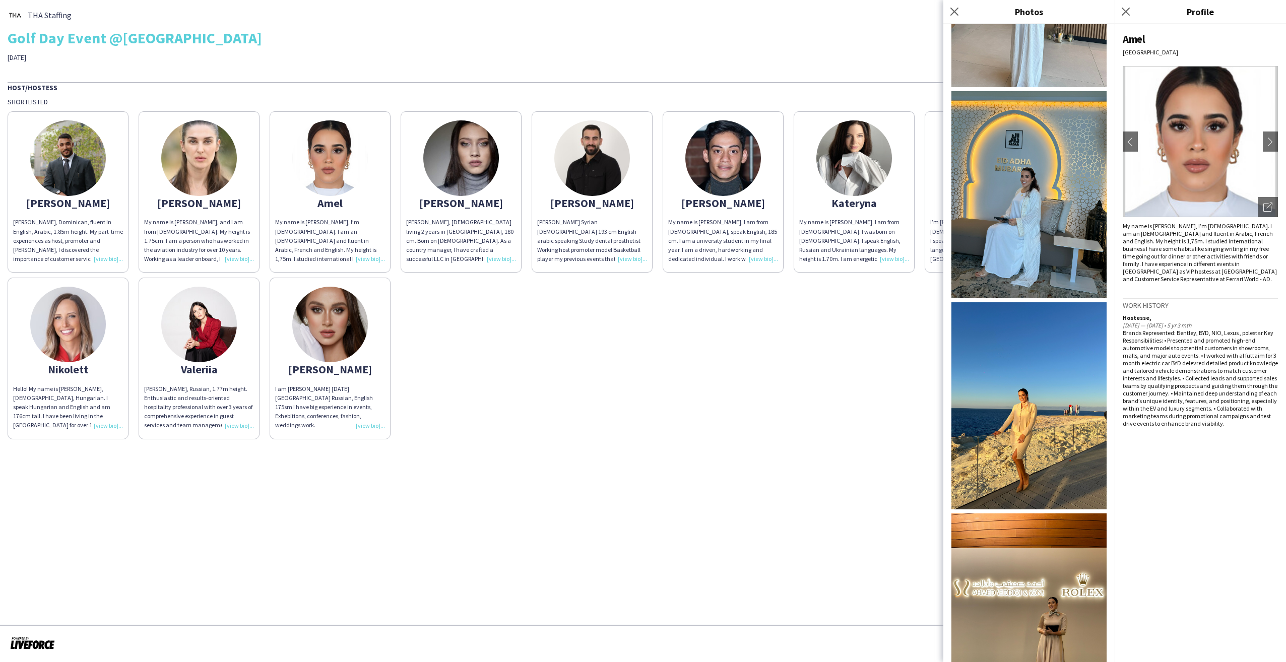
click at [1015, 399] on img at bounding box center [1029, 405] width 155 height 207
click at [1031, 533] on img at bounding box center [1029, 617] width 155 height 207
click at [1126, 9] on icon "Close pop-in" at bounding box center [1126, 12] width 10 height 10
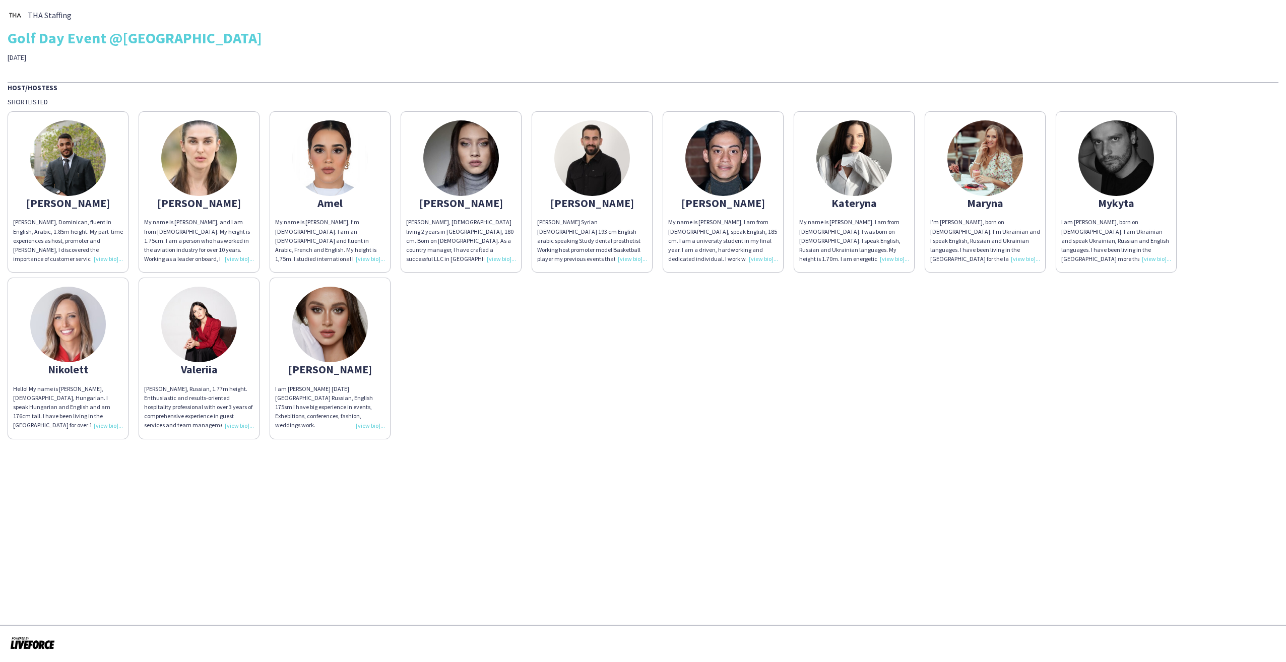
click at [76, 336] on img at bounding box center [68, 325] width 76 height 76
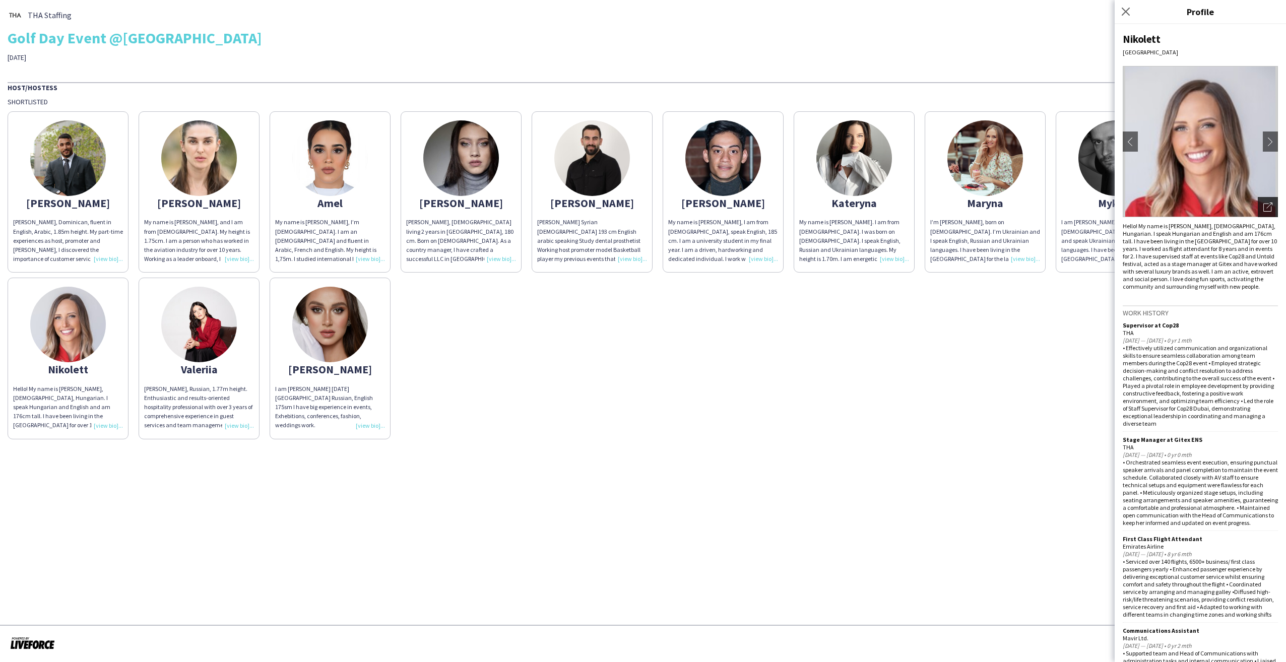
click at [1264, 204] on icon "Open photos pop-in" at bounding box center [1268, 207] width 9 height 9
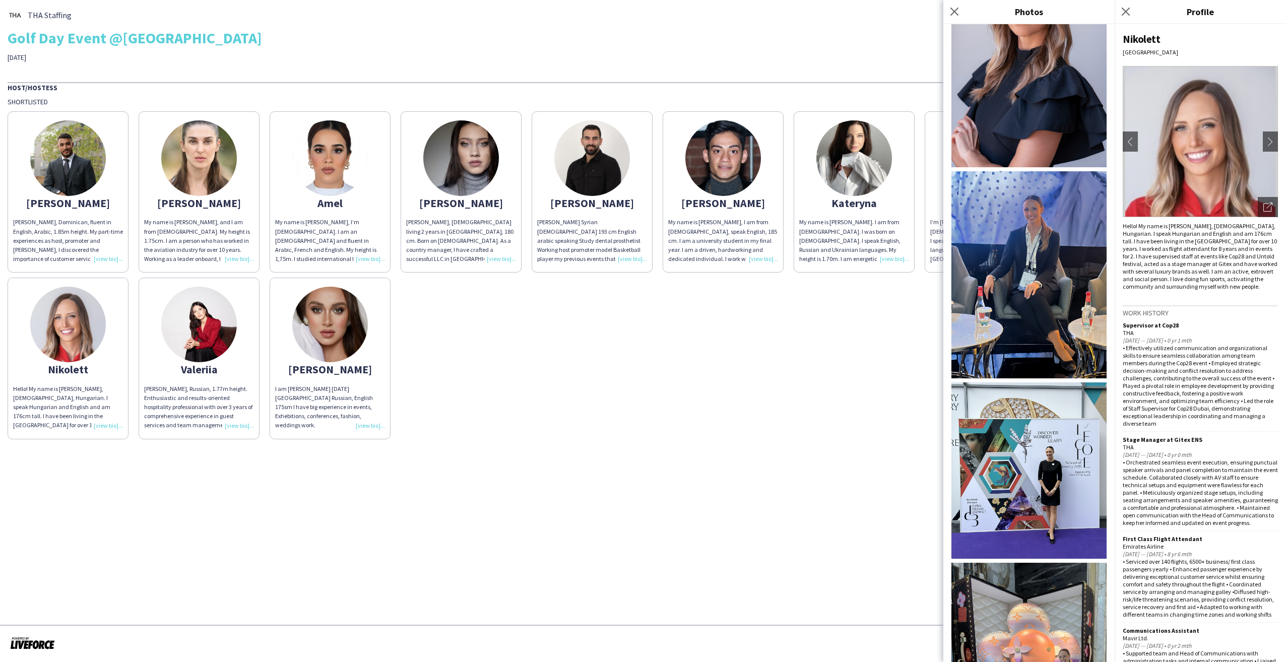
scroll to position [1008, 0]
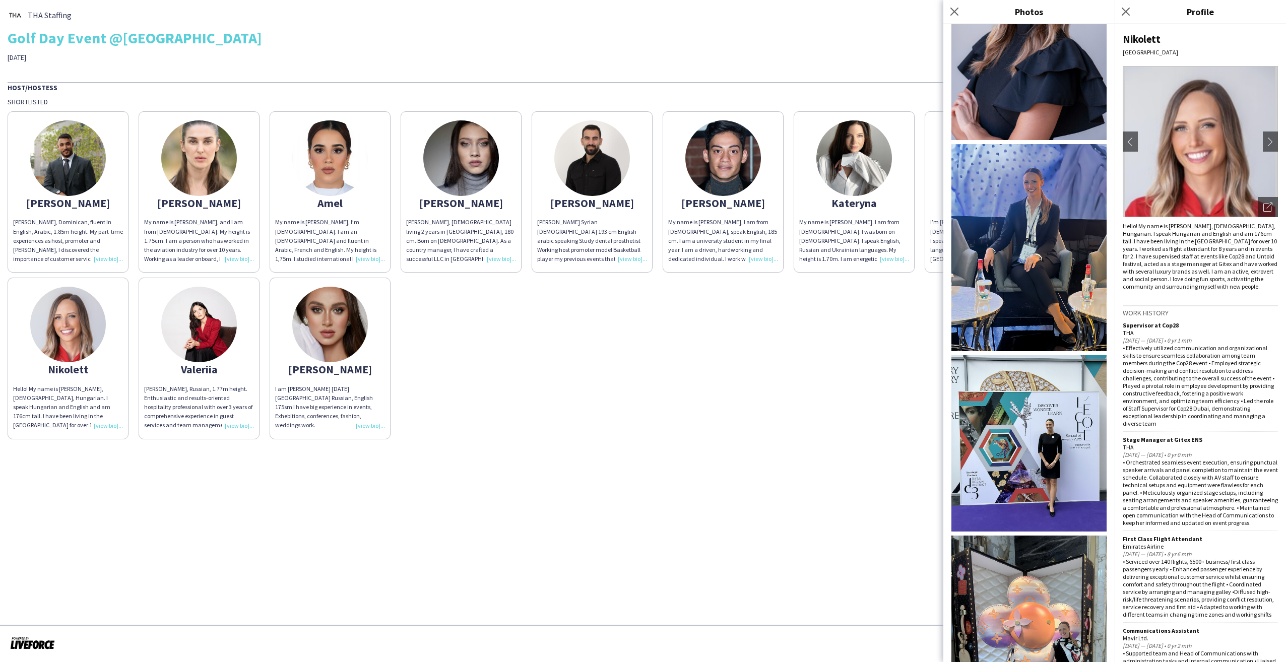
click at [1135, 38] on div "Nikolett" at bounding box center [1200, 39] width 155 height 14
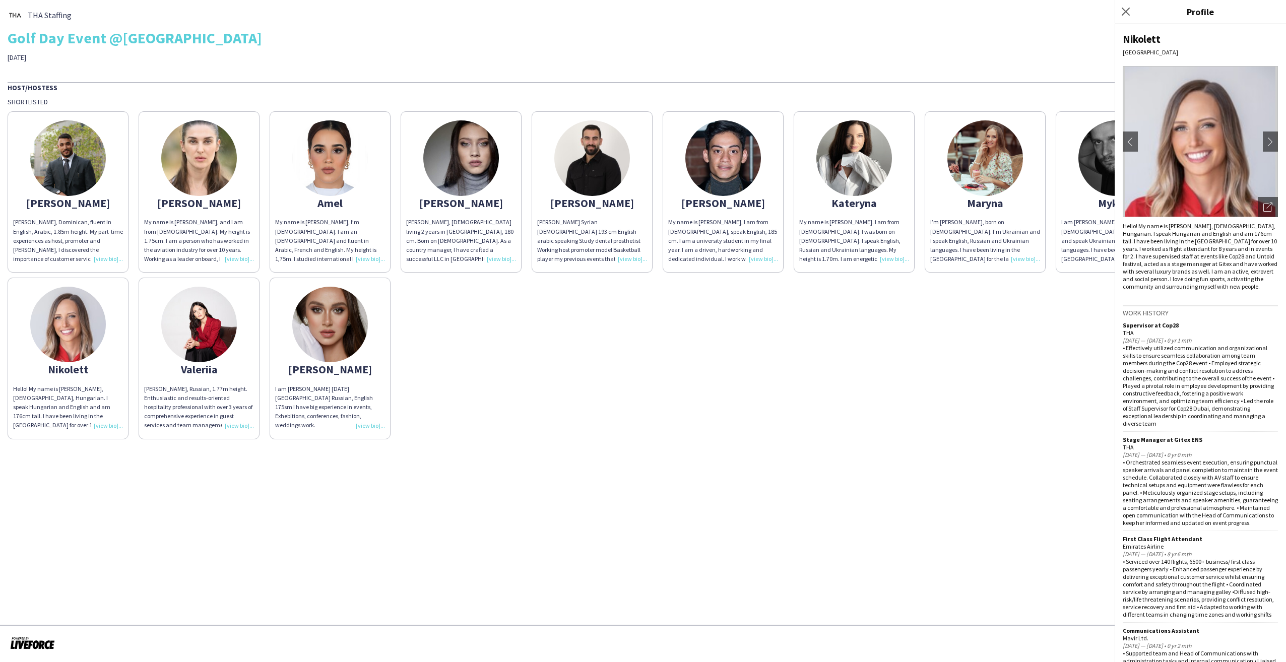
click at [1135, 38] on div "Nikolett" at bounding box center [1200, 39] width 155 height 14
copy div "Nikolett"
click at [1127, 12] on icon "Close pop-in" at bounding box center [1126, 12] width 10 height 10
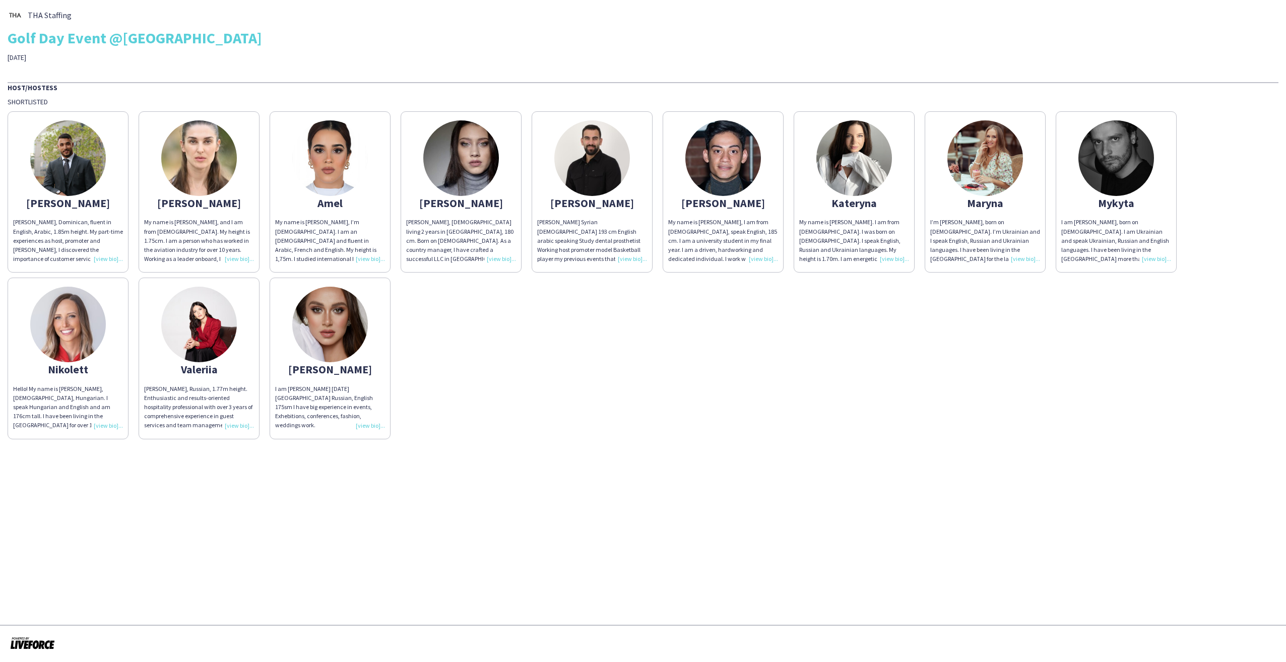
click at [199, 203] on div "[PERSON_NAME]" at bounding box center [199, 203] width 110 height 9
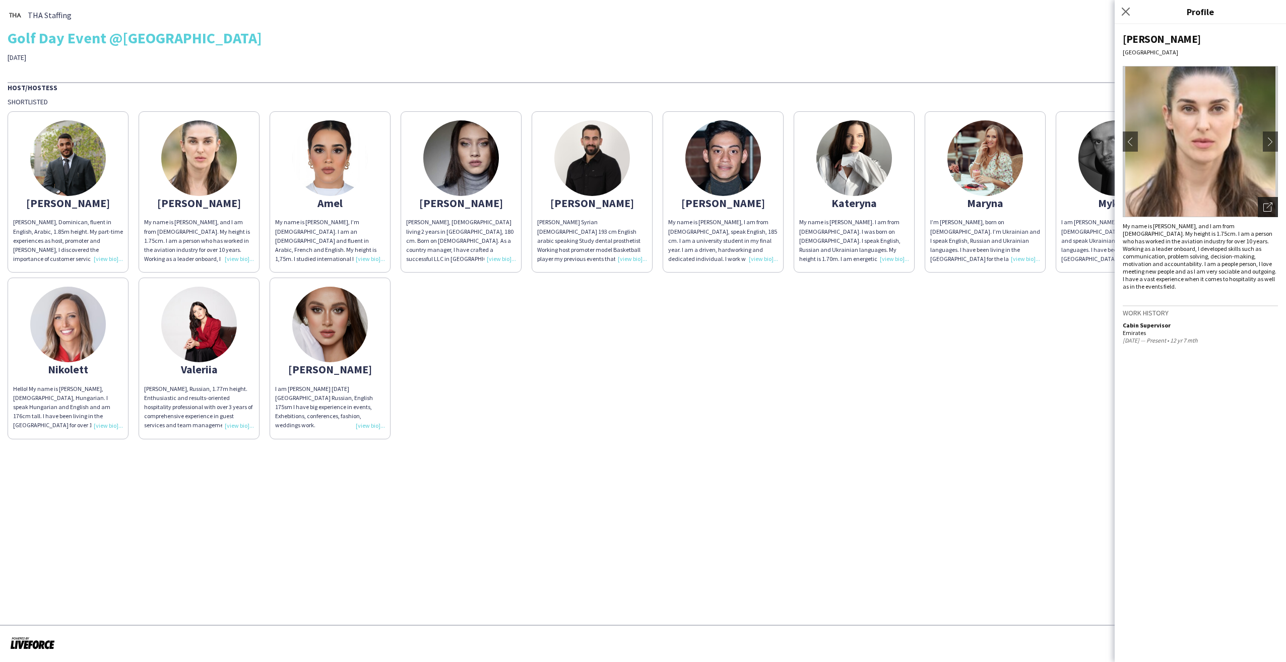
click at [1270, 207] on icon "Open photos pop-in" at bounding box center [1268, 207] width 9 height 9
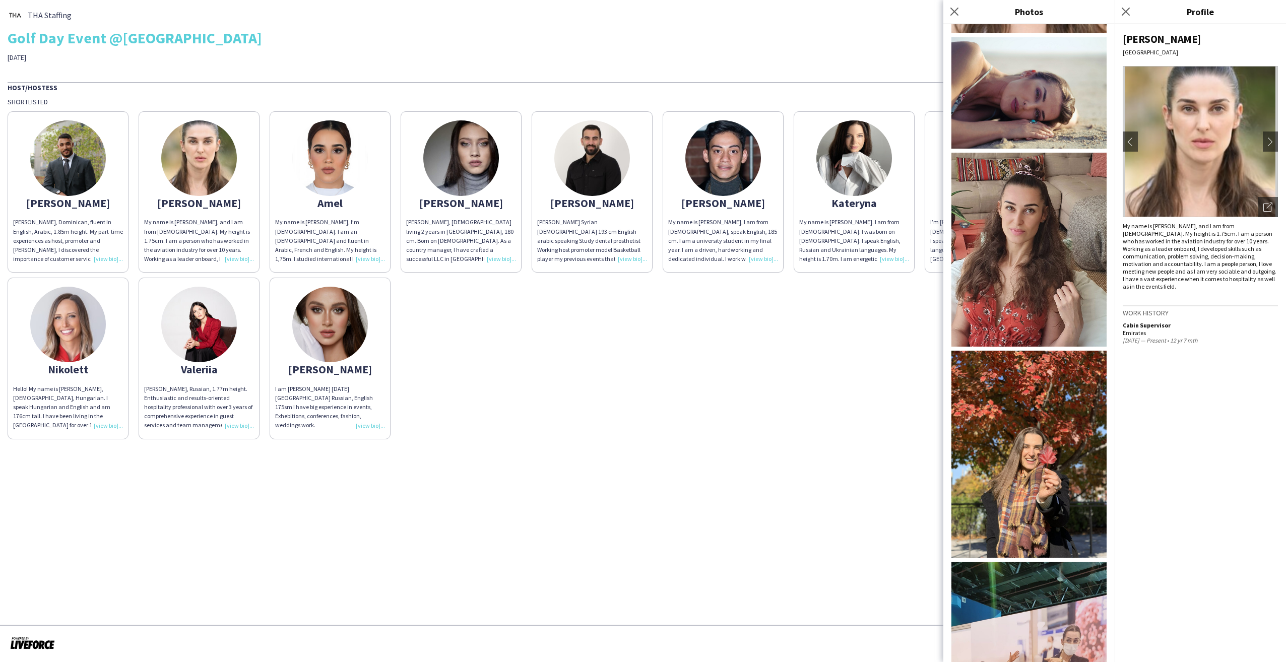
scroll to position [151, 0]
click at [954, 10] on icon "Close pop-in" at bounding box center [955, 12] width 10 height 10
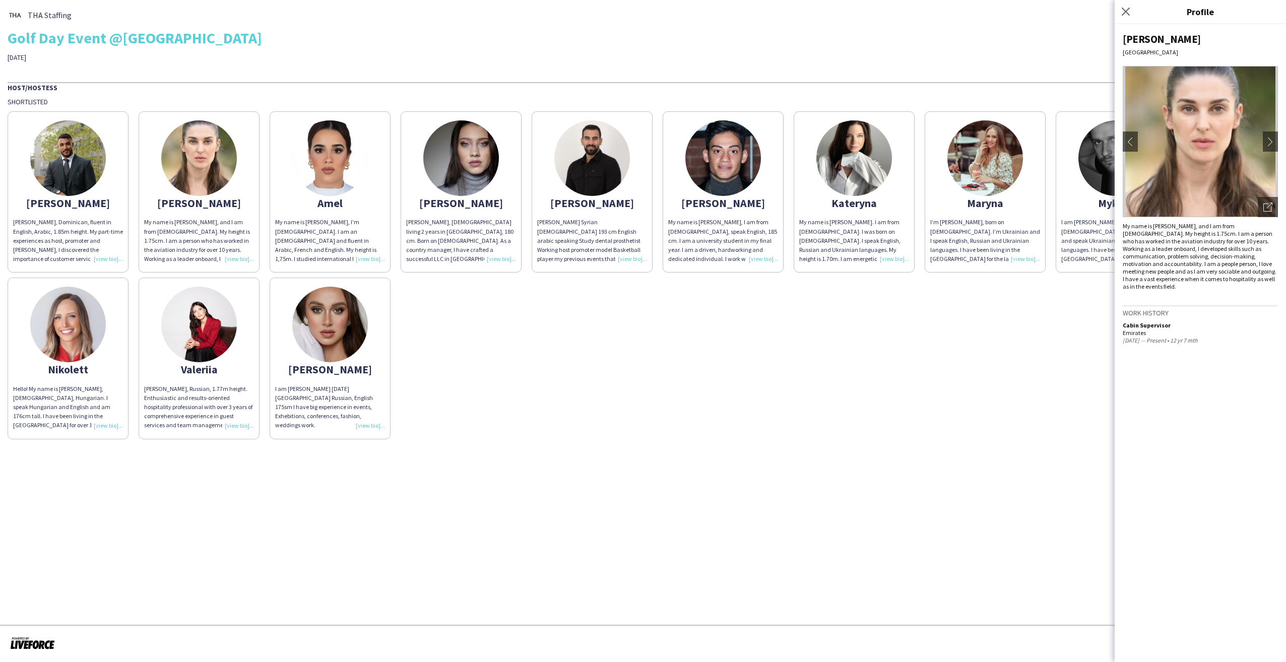
click at [472, 184] on img at bounding box center [461, 158] width 76 height 76
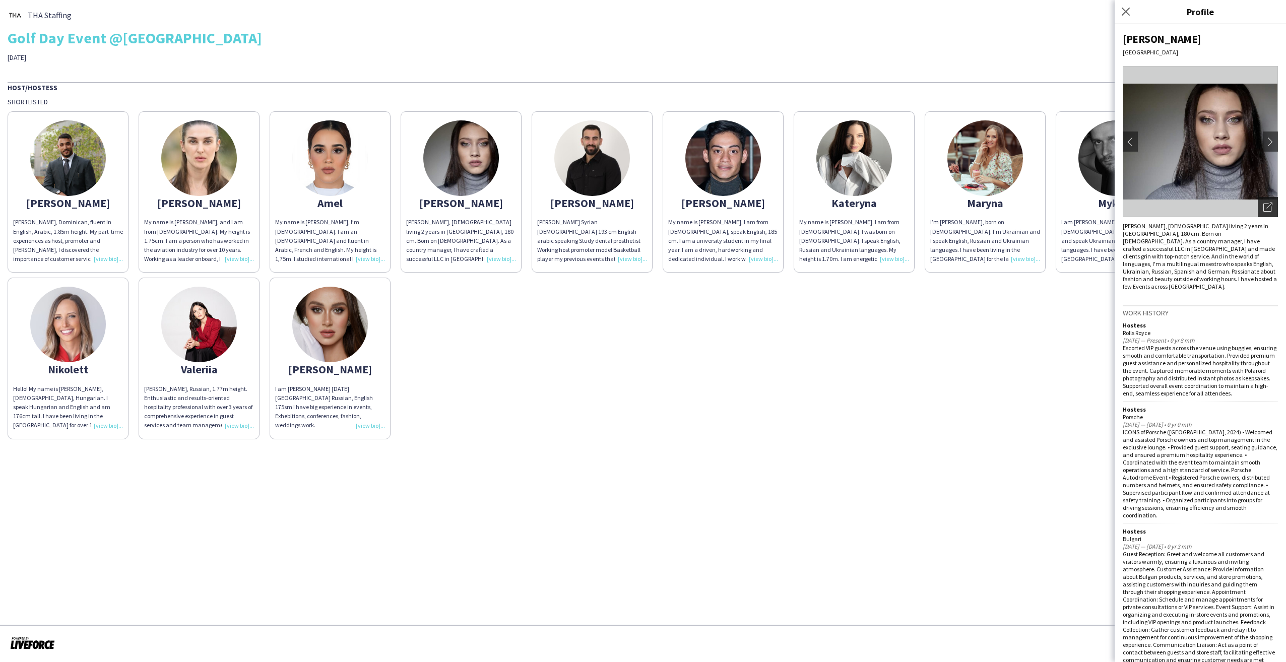
click at [1258, 204] on div "Open photos pop-in" at bounding box center [1268, 207] width 20 height 20
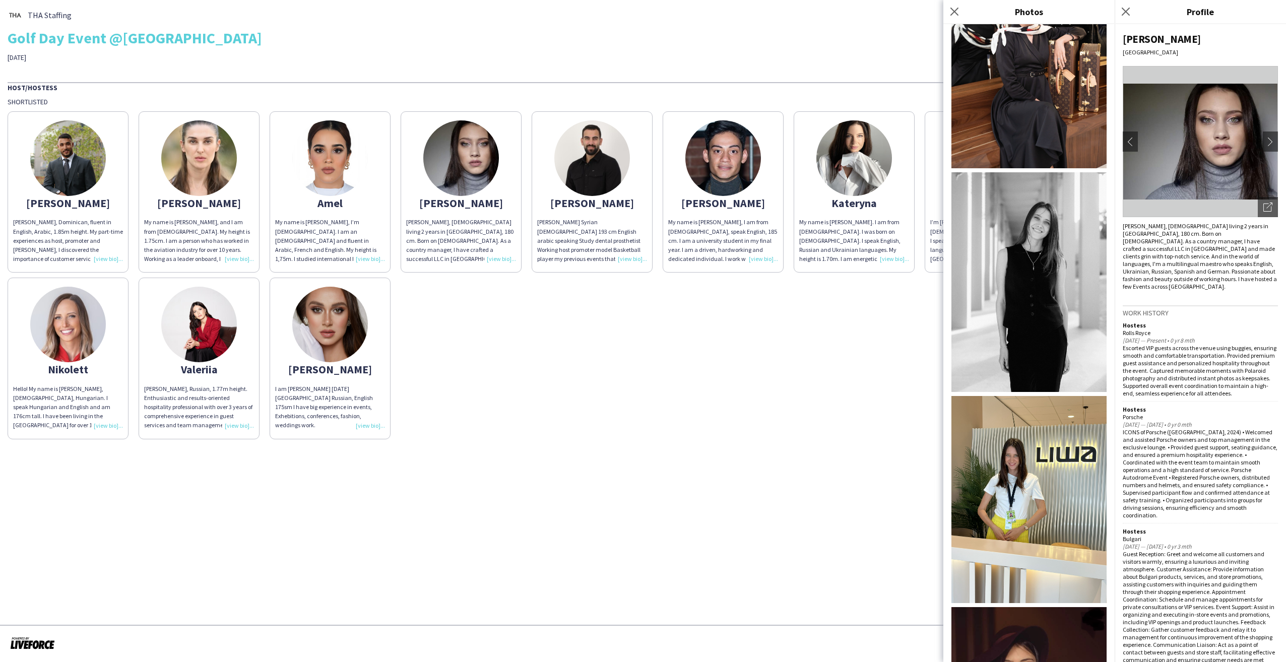
scroll to position [1007, 0]
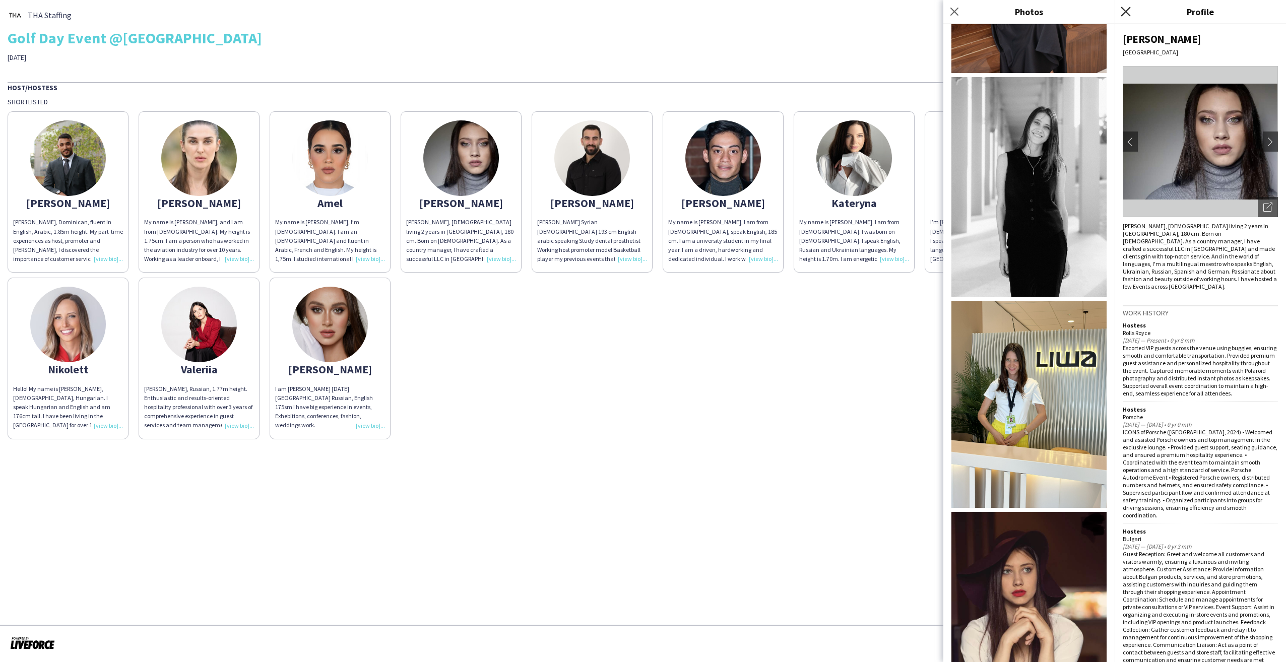
click at [1128, 15] on icon "Close pop-in" at bounding box center [1126, 12] width 10 height 10
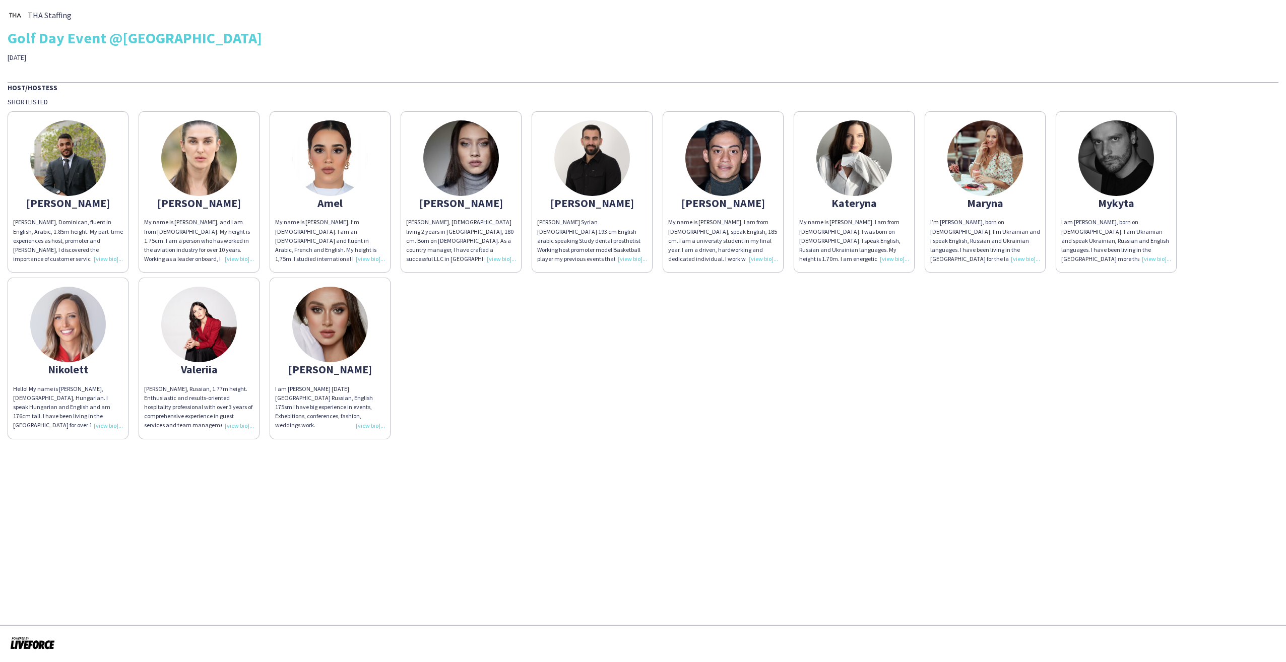
click at [805, 393] on div "[PERSON_NAME], Dominican, fluent in English, Arabic, 1.85m height. My part-time…" at bounding box center [643, 272] width 1271 height 333
click at [998, 192] on img at bounding box center [986, 158] width 76 height 76
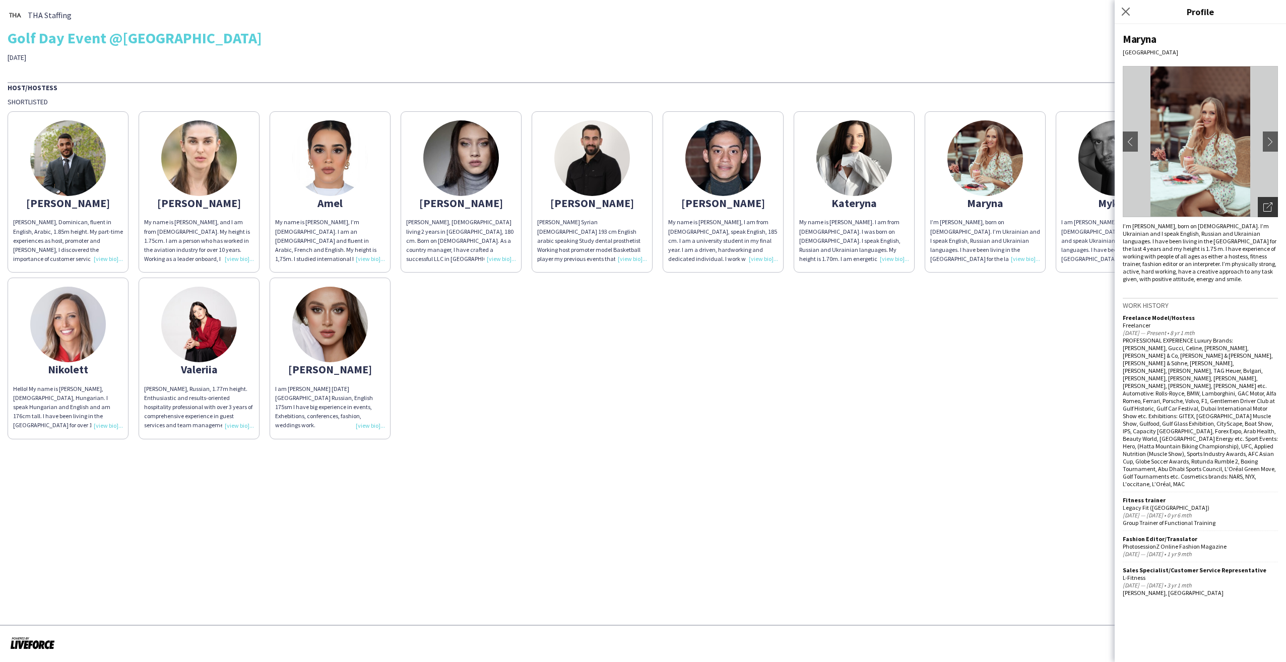
click at [1266, 205] on icon "Open photos pop-in" at bounding box center [1268, 207] width 9 height 9
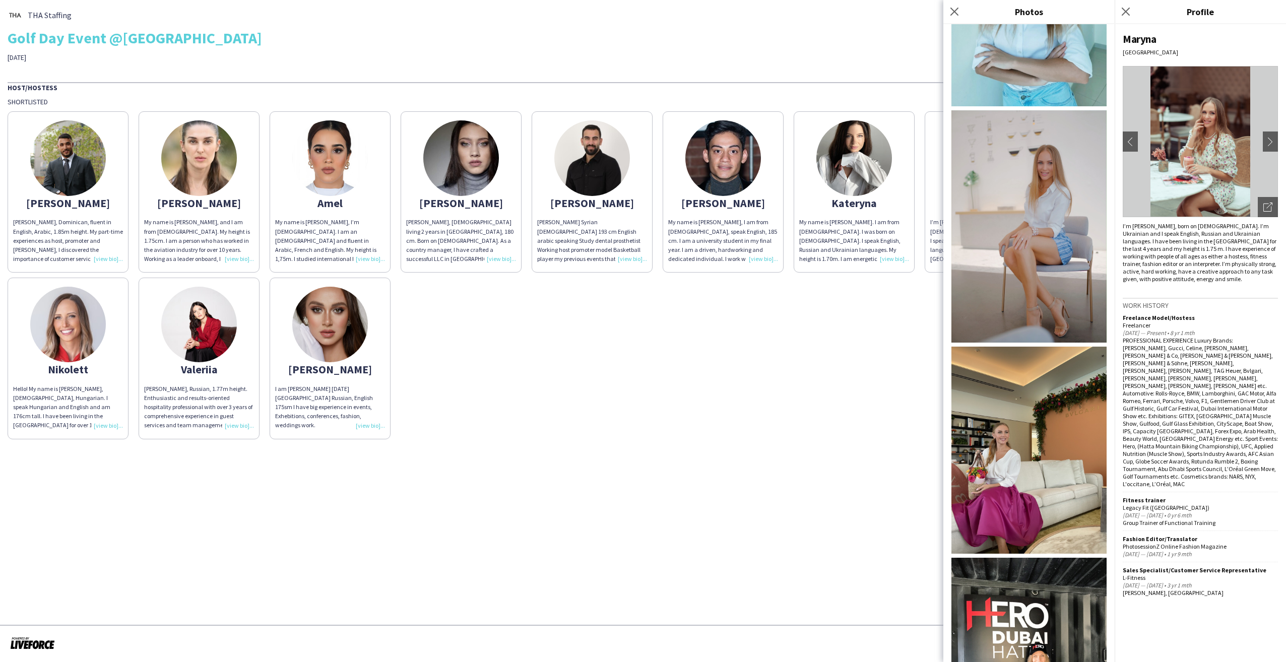
scroll to position [806, 0]
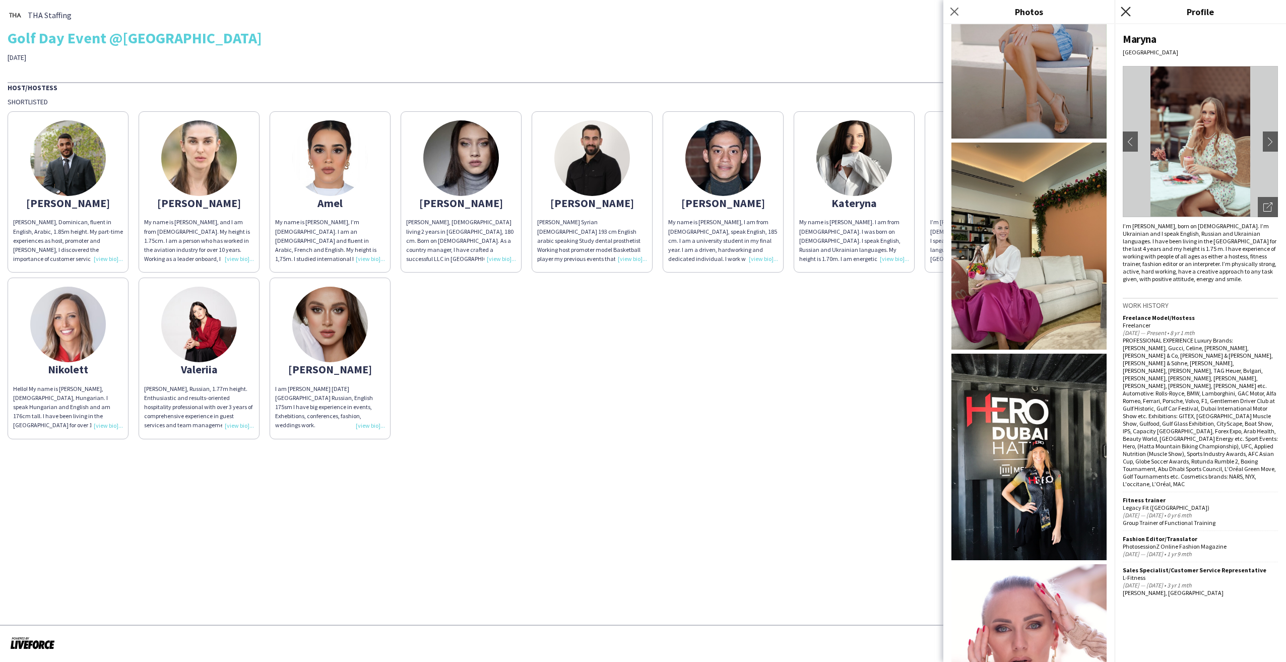
click at [1126, 12] on icon at bounding box center [1126, 12] width 10 height 10
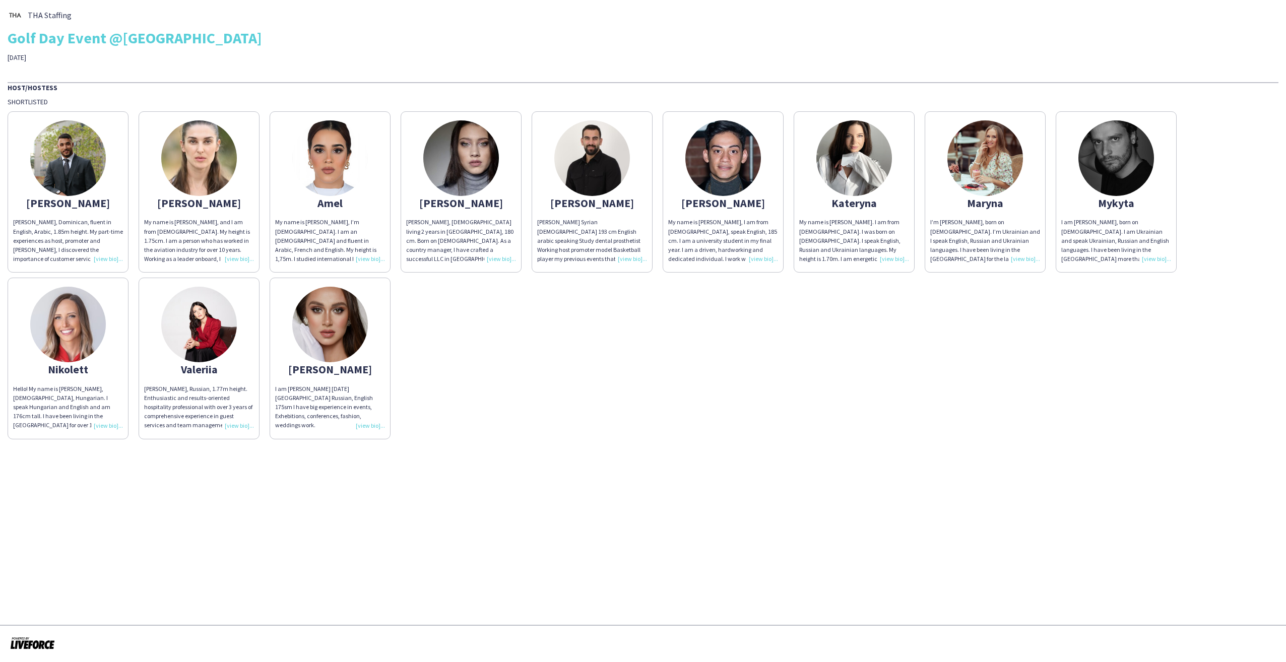
click at [1012, 337] on div "[PERSON_NAME], Dominican, fluent in English, Arabic, 1.85m height. My part-time…" at bounding box center [643, 272] width 1271 height 333
click at [335, 351] on img at bounding box center [330, 325] width 76 height 76
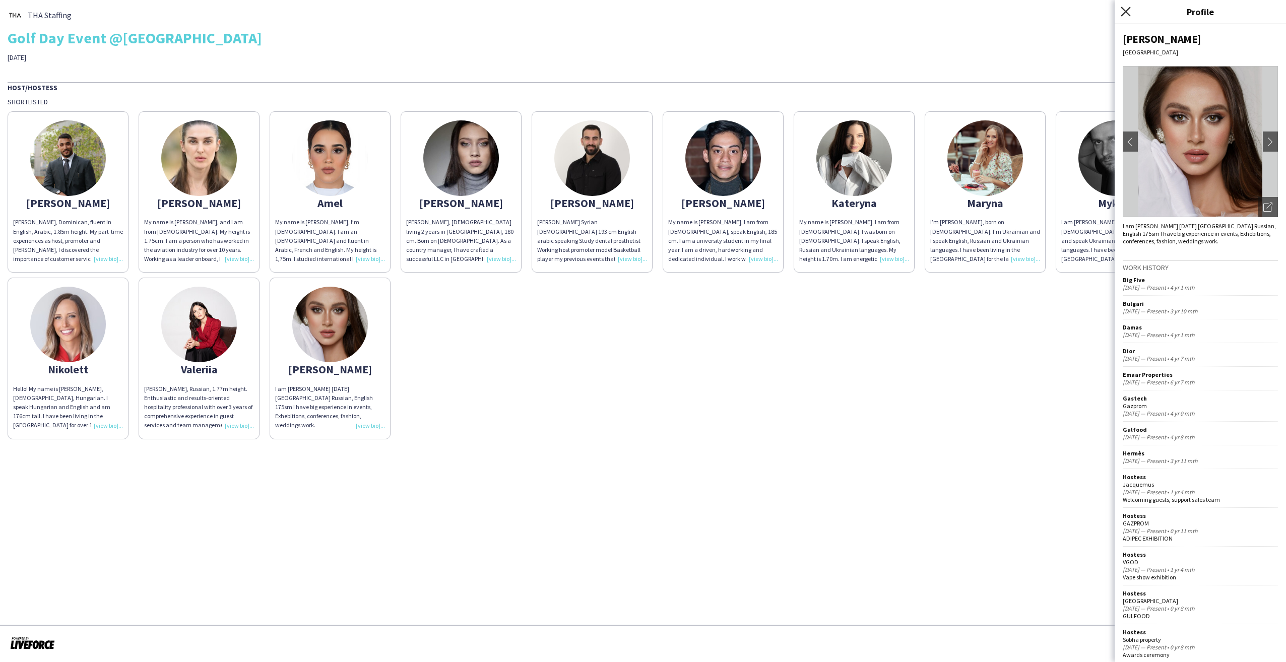
click at [1121, 11] on icon "Close pop-in" at bounding box center [1126, 12] width 10 height 10
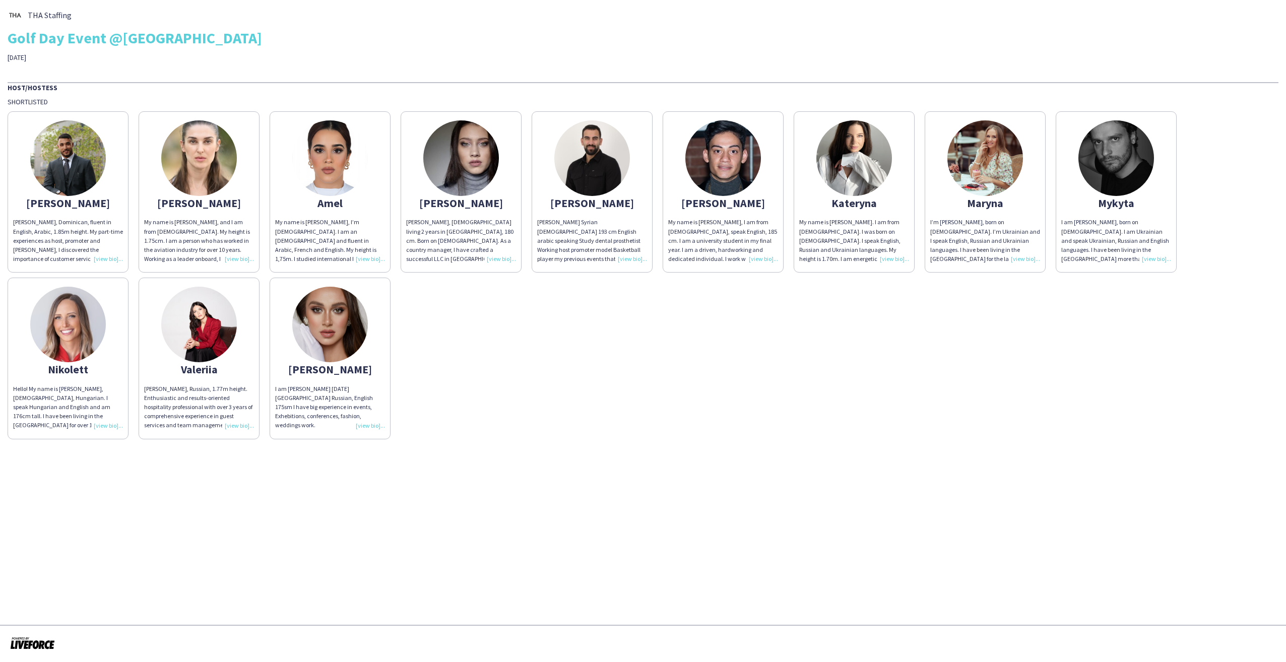
click at [661, 391] on div "[PERSON_NAME], Dominican, fluent in English, Arabic, 1.85m height. My part-time…" at bounding box center [643, 272] width 1271 height 333
click at [340, 192] on img at bounding box center [330, 158] width 76 height 76
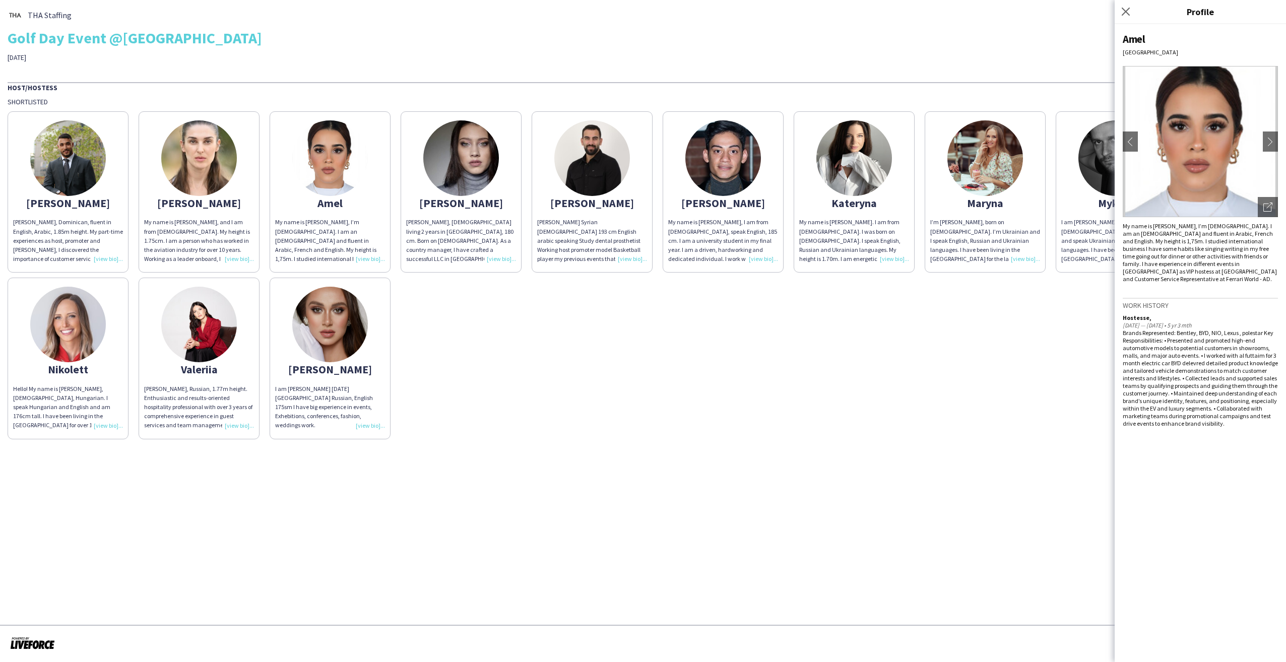
click at [1131, 38] on div "Amel" at bounding box center [1200, 39] width 155 height 14
copy div "Amel"
click at [225, 339] on img at bounding box center [199, 325] width 76 height 76
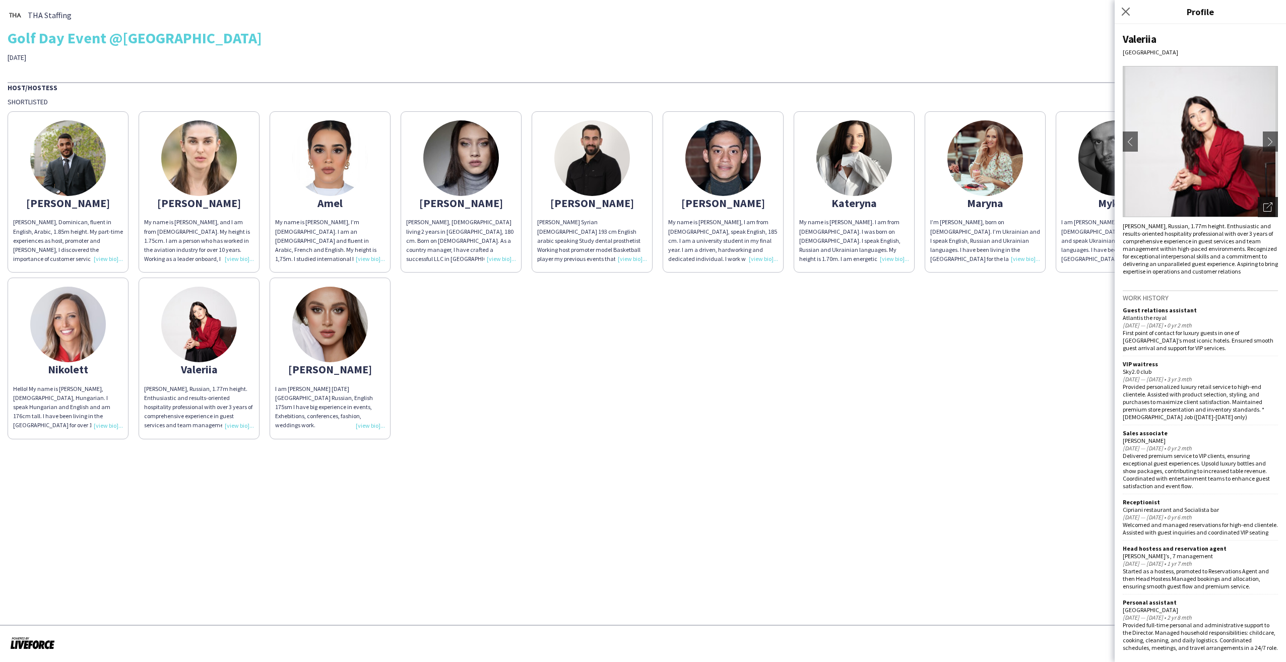
click at [1264, 206] on icon "Open photos pop-in" at bounding box center [1268, 207] width 9 height 9
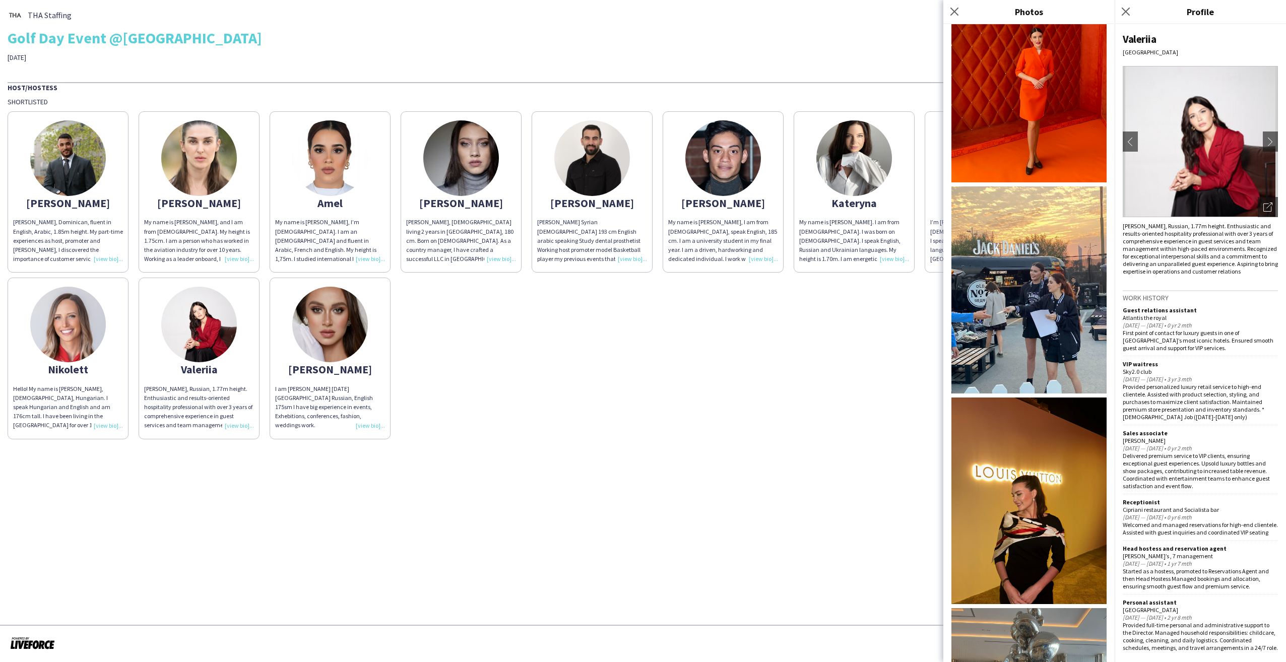
scroll to position [1507, 0]
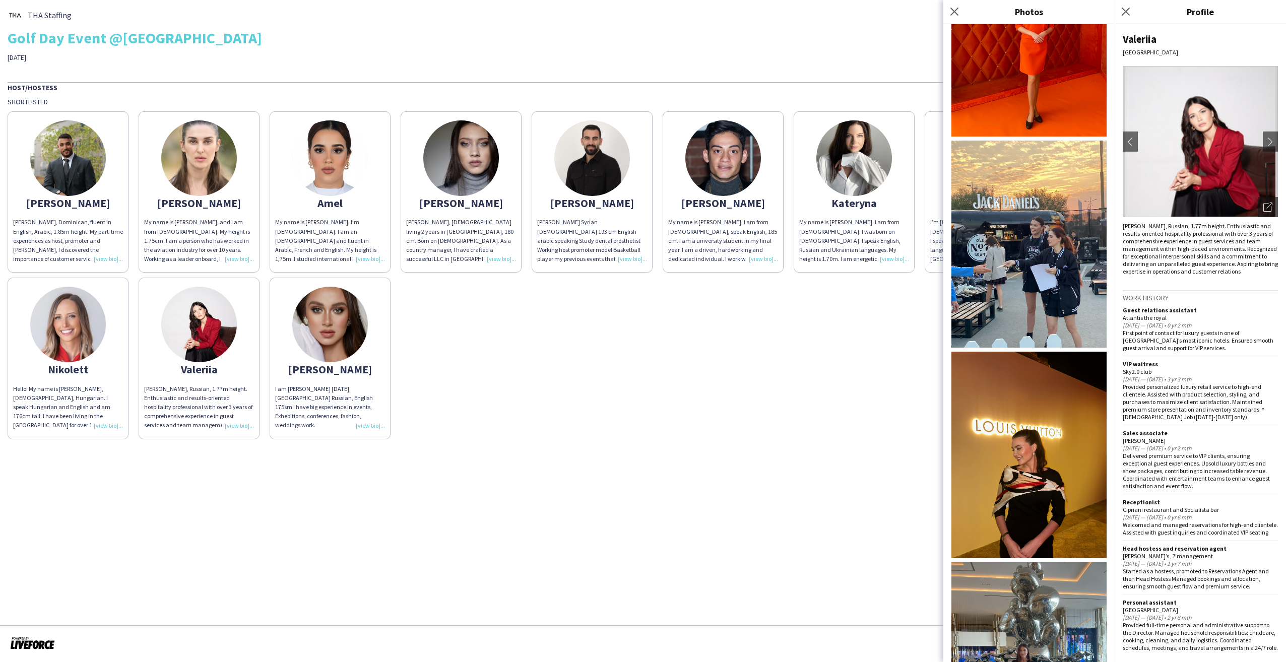
click at [1133, 37] on div "Valeriia" at bounding box center [1200, 39] width 155 height 14
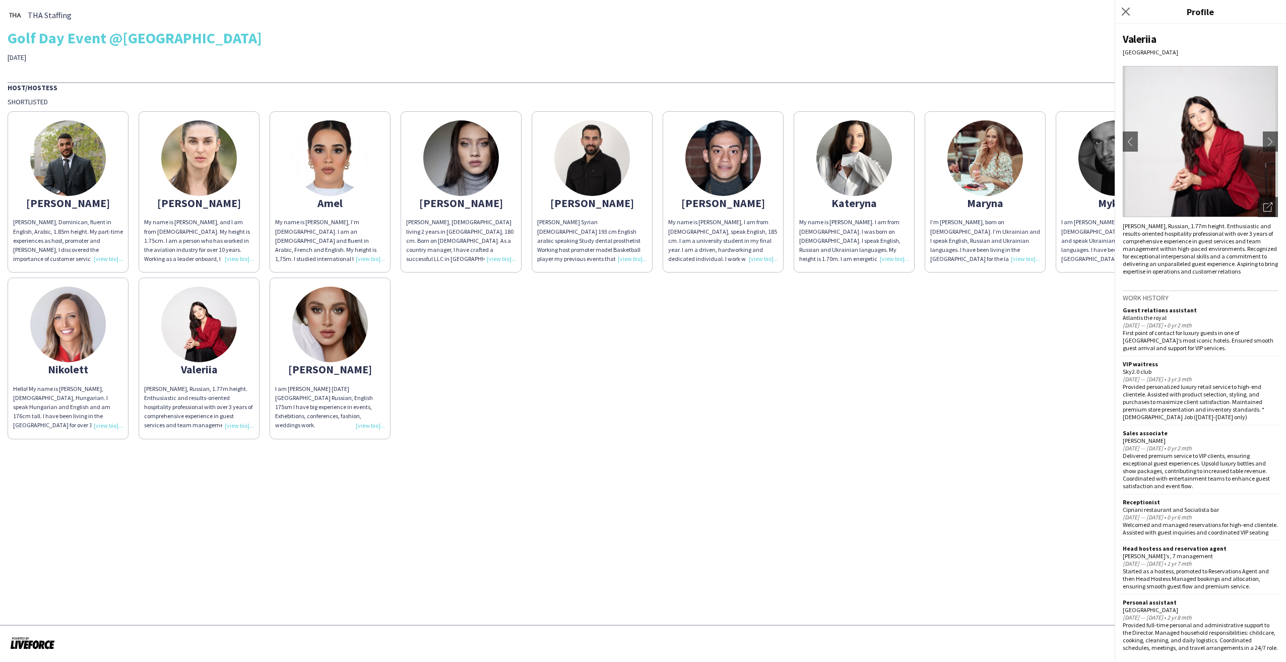
click at [1133, 37] on div "Valeriia" at bounding box center [1200, 39] width 155 height 14
copy div "Valeriia"
click at [947, 372] on div "[PERSON_NAME], Dominican, fluent in English, Arabic, 1.85m height. My part-time…" at bounding box center [643, 272] width 1271 height 333
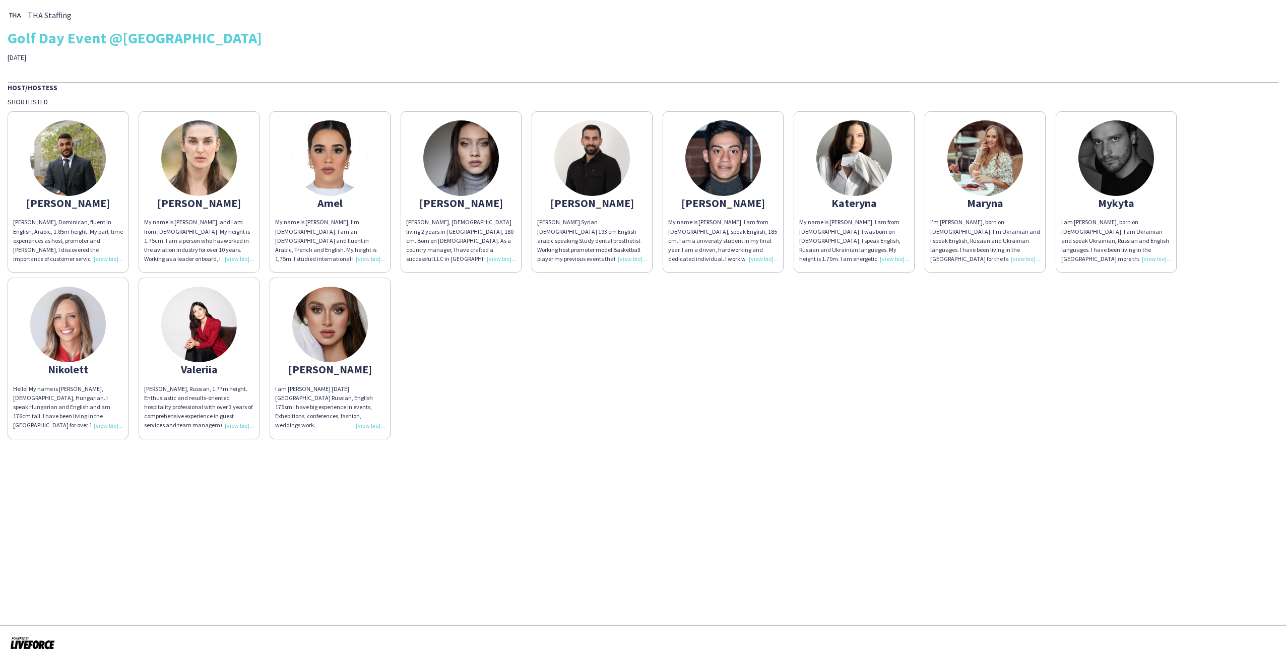
click at [854, 161] on img at bounding box center [854, 158] width 76 height 76
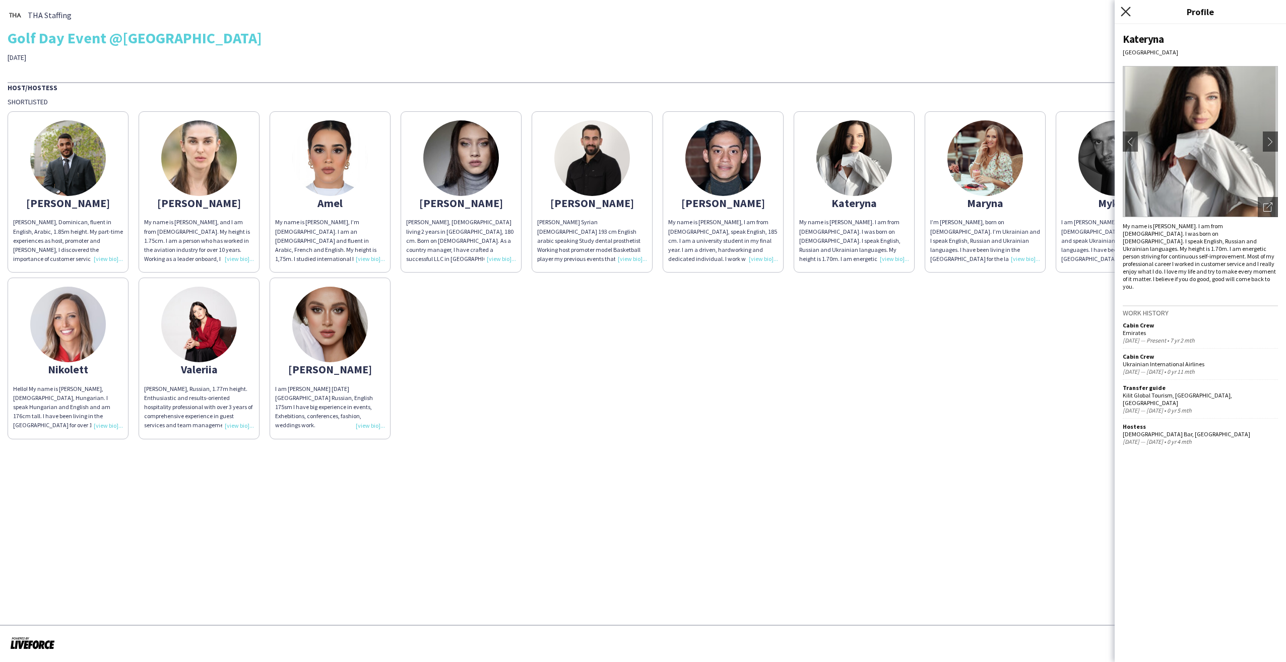
click at [1125, 12] on icon "Close pop-in" at bounding box center [1126, 12] width 10 height 10
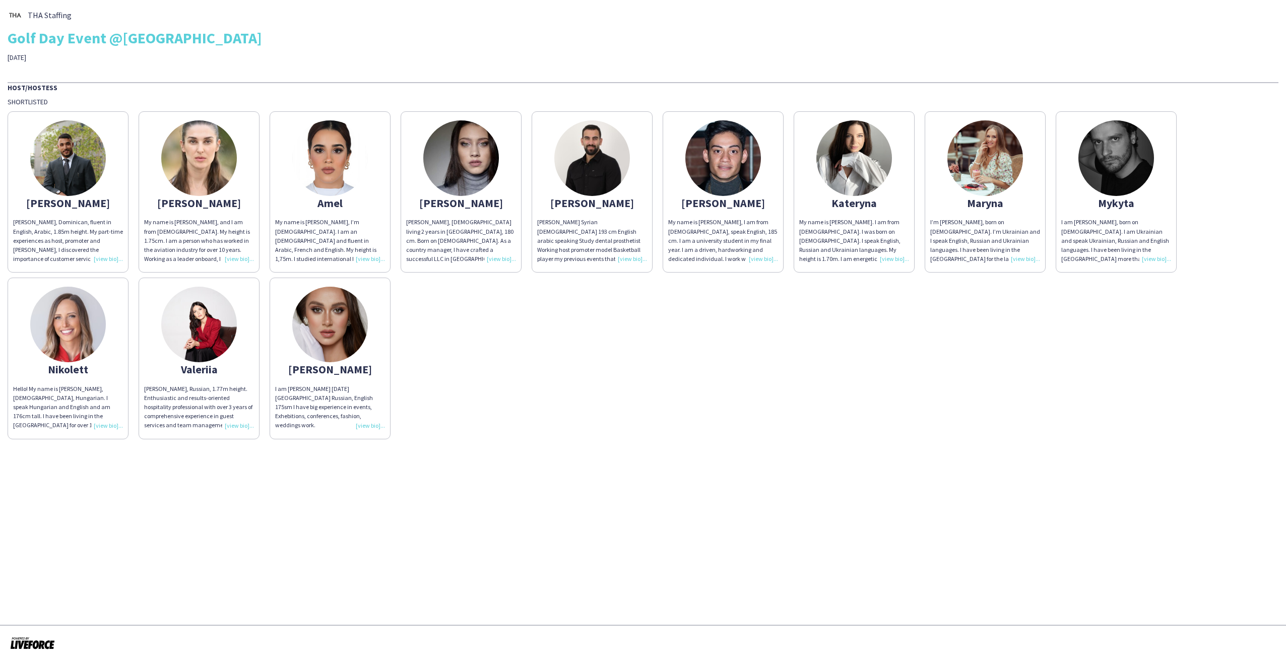
click at [870, 367] on div "[PERSON_NAME], Dominican, fluent in English, Arabic, 1.85m height. My part-time…" at bounding box center [643, 272] width 1271 height 333
